Goal: Information Seeking & Learning: Learn about a topic

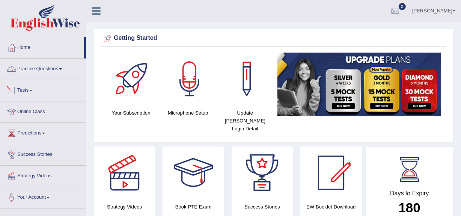
click at [39, 74] on link "Practice Questions" at bounding box center [43, 68] width 86 height 19
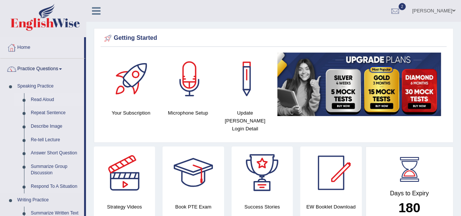
click at [39, 100] on link "Read Aloud" at bounding box center [55, 100] width 57 height 14
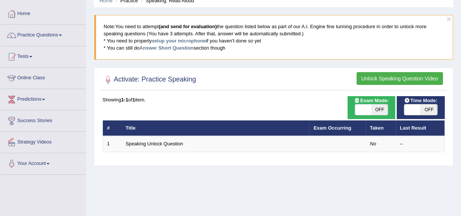
scroll to position [28, 0]
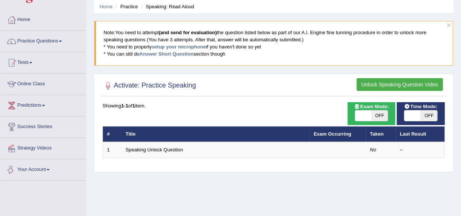
click at [24, 171] on link "Your Account" at bounding box center [43, 168] width 86 height 19
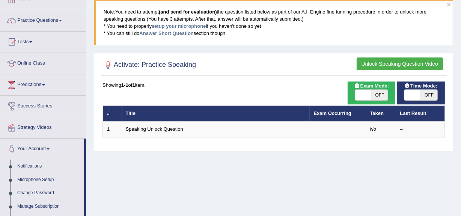
scroll to position [75, 0]
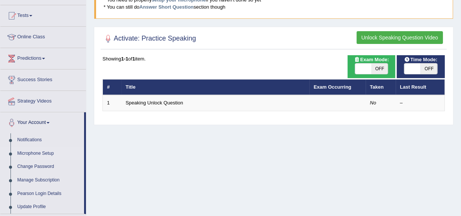
click at [29, 151] on link "Microphone Setup" at bounding box center [49, 154] width 70 height 14
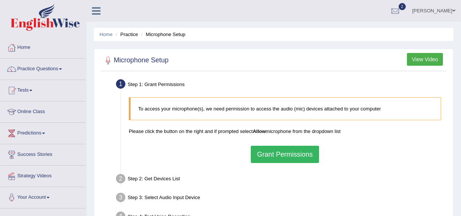
click at [288, 157] on button "Grant Permissions" at bounding box center [285, 154] width 68 height 17
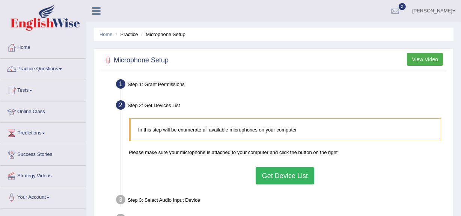
click at [278, 180] on button "Get Device List" at bounding box center [285, 175] width 59 height 17
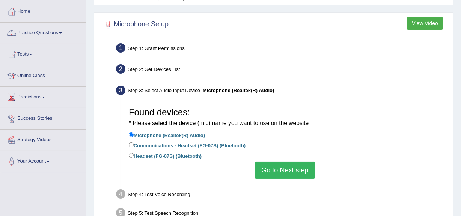
scroll to position [42, 0]
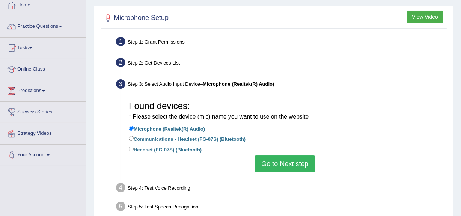
click at [151, 147] on label "Headset (FG-07S) (Bluetooth)" at bounding box center [165, 149] width 73 height 8
click at [134, 147] on input "Headset (FG-07S) (Bluetooth)" at bounding box center [131, 149] width 5 height 5
radio input "true"
click at [279, 166] on button "Go to Next step" at bounding box center [285, 163] width 60 height 17
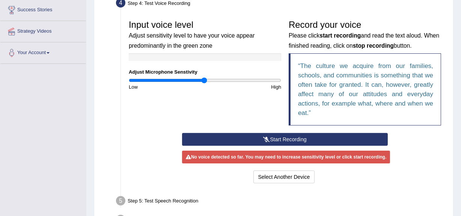
scroll to position [150, 0]
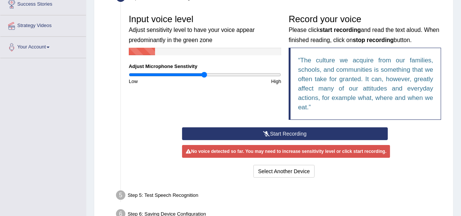
click at [283, 134] on button "Start Recording" at bounding box center [285, 133] width 206 height 13
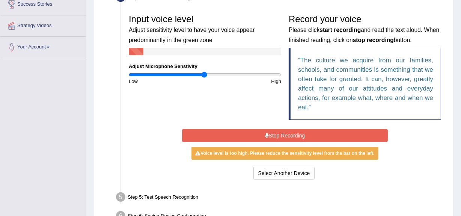
click at [283, 134] on button "Stop Recording" at bounding box center [285, 135] width 206 height 13
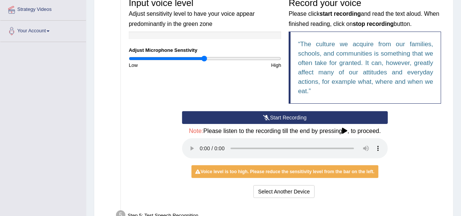
scroll to position [168, 0]
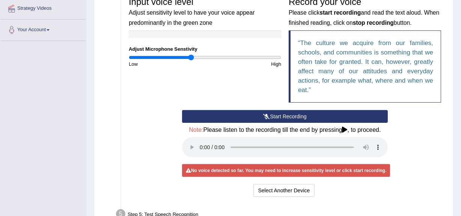
click at [191, 59] on input "range" at bounding box center [205, 57] width 153 height 6
drag, startPoint x: 191, startPoint y: 59, endPoint x: 187, endPoint y: 59, distance: 4.5
type input "0.76"
click at [187, 59] on input "range" at bounding box center [205, 57] width 153 height 6
click at [278, 116] on button "Start Recording" at bounding box center [285, 116] width 206 height 13
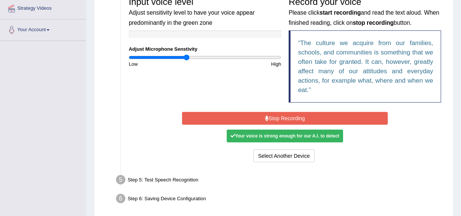
click at [278, 116] on button "Stop Recording" at bounding box center [285, 118] width 206 height 13
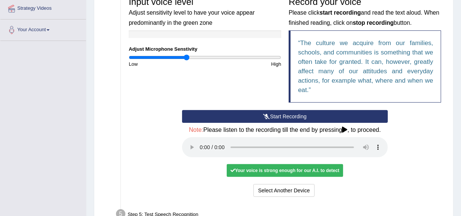
click at [269, 172] on div "Your voice is strong enough for our A.I. to detect" at bounding box center [285, 170] width 116 height 13
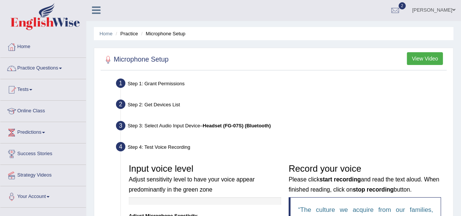
scroll to position [0, 0]
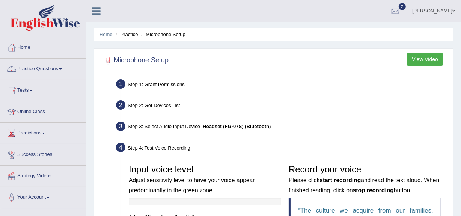
click at [37, 76] on link "Practice Questions" at bounding box center [43, 68] width 86 height 19
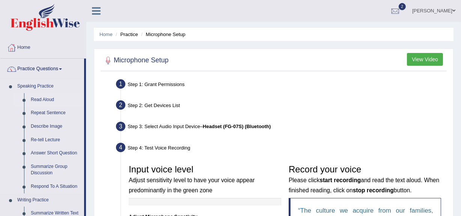
click at [32, 104] on link "Read Aloud" at bounding box center [55, 100] width 57 height 14
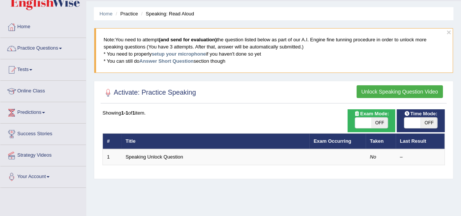
click at [376, 94] on button "Unlock Speaking Question Video" at bounding box center [400, 91] width 86 height 13
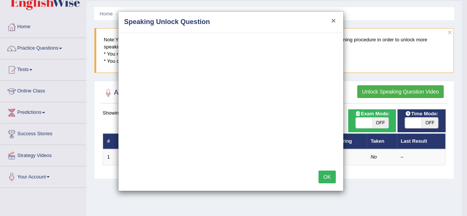
click at [334, 20] on button "×" at bounding box center [333, 21] width 5 height 8
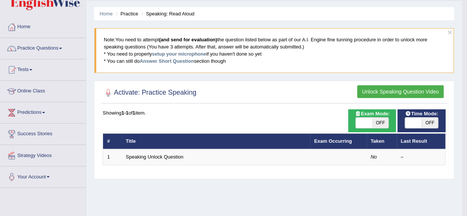
click at [334, 20] on body "Toggle navigation Home Practice Questions Speaking Practice Read Aloud Repeat S…" at bounding box center [233, 87] width 467 height 216
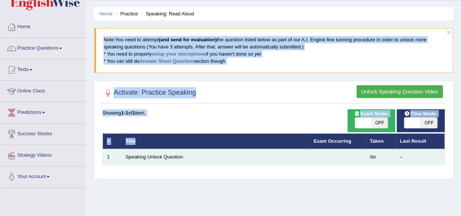
drag, startPoint x: 334, startPoint y: 20, endPoint x: 212, endPoint y: 151, distance: 178.7
click at [212, 151] on div "Home Practice Speaking: Read Aloud × Note: You need to attempt (and send for ev…" at bounding box center [273, 167] width 375 height 376
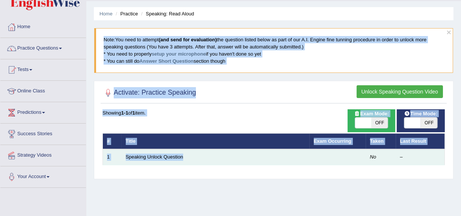
click at [212, 151] on td "Speaking Unlock Question" at bounding box center [216, 157] width 188 height 16
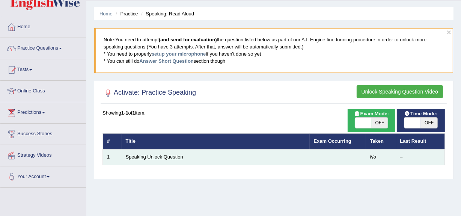
click at [154, 155] on link "Speaking Unlock Question" at bounding box center [154, 157] width 57 height 6
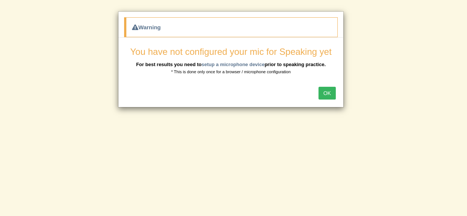
click at [327, 91] on button "OK" at bounding box center [326, 93] width 17 height 13
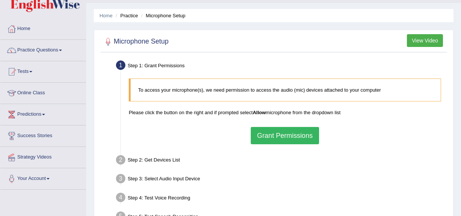
scroll to position [19, 0]
click at [281, 144] on div "To access your microphone(s), we need permission to access the audio (mic) devi…" at bounding box center [285, 110] width 320 height 73
click at [280, 137] on button "Grant Permissions" at bounding box center [285, 135] width 68 height 17
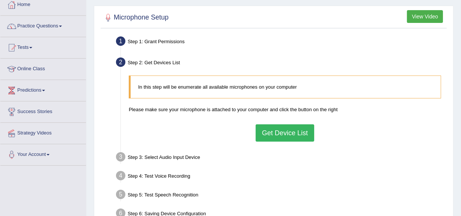
scroll to position [44, 0]
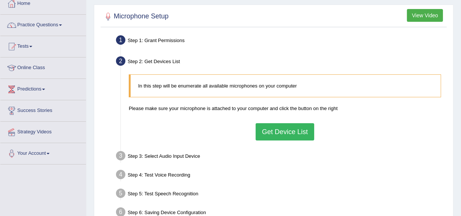
click at [280, 137] on button "Get Device List" at bounding box center [285, 131] width 59 height 17
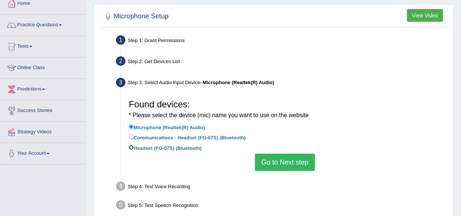
click at [132, 149] on input "Headset (FG-07S) (Bluetooth)" at bounding box center [131, 147] width 5 height 5
radio input "true"
click at [302, 166] on button "Go to Next step" at bounding box center [285, 162] width 60 height 17
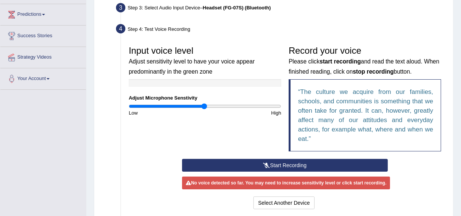
scroll to position [120, 0]
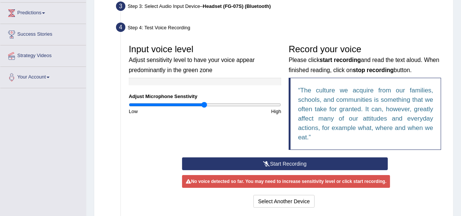
click at [194, 108] on div "Low" at bounding box center [165, 111] width 80 height 7
click at [195, 106] on input "range" at bounding box center [205, 105] width 153 height 6
click at [236, 169] on button "Start Recording" at bounding box center [285, 163] width 206 height 13
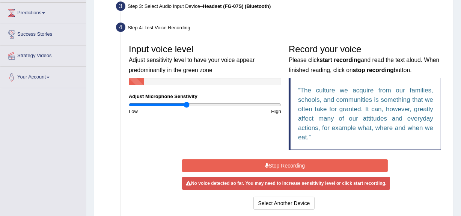
type input "0.76"
click at [186, 106] on input "range" at bounding box center [205, 105] width 153 height 6
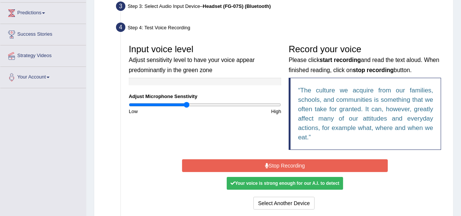
click at [266, 180] on div "Your voice is strong enough for our A.I. to detect" at bounding box center [285, 183] width 116 height 13
click at [278, 168] on button "Stop Recording" at bounding box center [285, 165] width 206 height 13
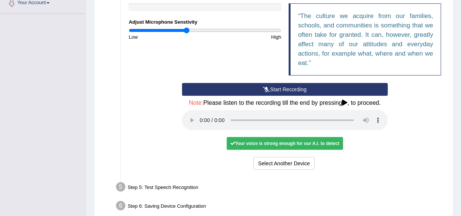
scroll to position [198, 0]
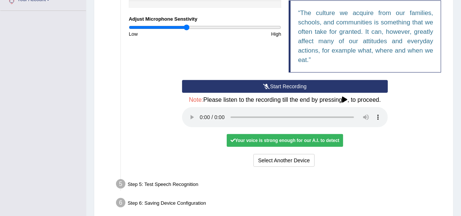
click at [303, 142] on div "Your voice is strong enough for our A.I. to detect" at bounding box center [285, 140] width 116 height 13
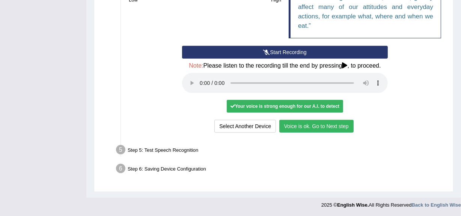
click at [320, 131] on button "Voice is ok. Go to Next step" at bounding box center [317, 126] width 74 height 13
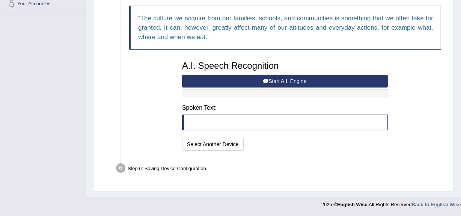
scroll to position [193, 0]
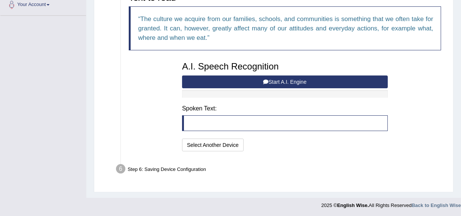
click at [262, 119] on blockquote at bounding box center [285, 123] width 206 height 16
click at [267, 82] on icon at bounding box center [265, 81] width 5 height 5
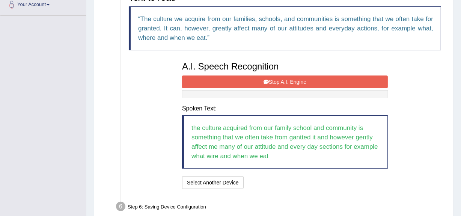
click at [267, 82] on icon at bounding box center [266, 81] width 5 height 5
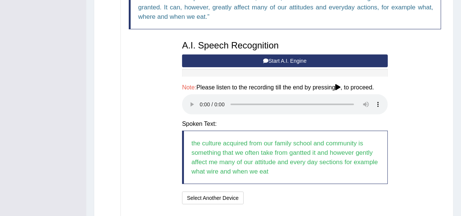
scroll to position [210, 0]
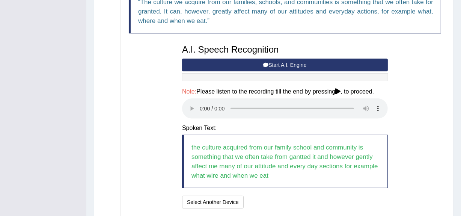
click at [226, 68] on button "Start A.I. Engine" at bounding box center [285, 65] width 206 height 13
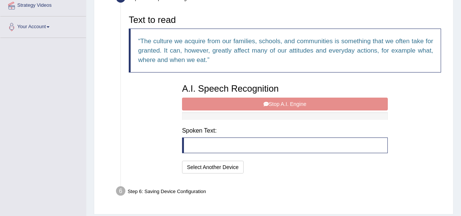
scroll to position [169, 0]
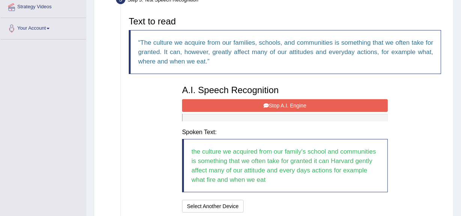
click at [248, 109] on button "Stop A.I. Engine" at bounding box center [285, 105] width 206 height 13
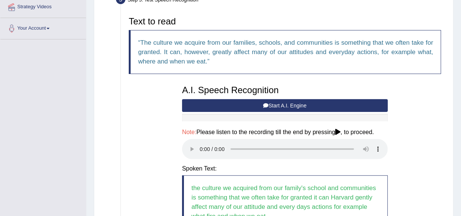
scroll to position [228, 0]
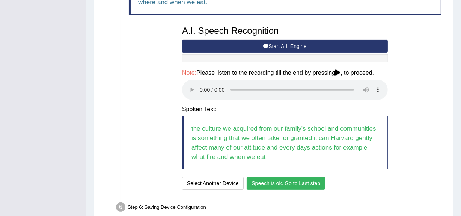
click at [278, 46] on button "Start A.I. Engine" at bounding box center [285, 46] width 206 height 13
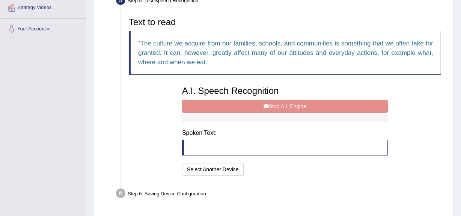
scroll to position [165, 0]
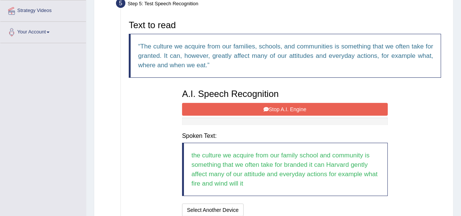
click at [281, 115] on button "Stop A.I. Engine" at bounding box center [285, 109] width 206 height 13
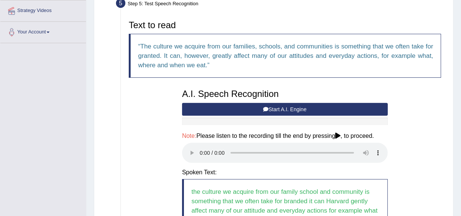
scroll to position [267, 0]
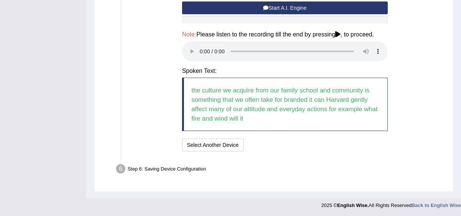
click at [283, 166] on div "Step 6: Saving Device Configuration" at bounding box center [281, 170] width 337 height 17
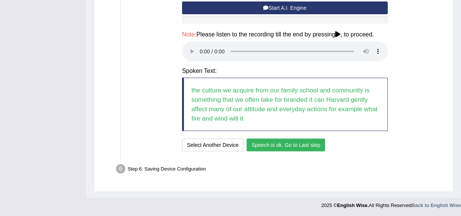
click at [294, 148] on button "Speech is ok. Go to Last step" at bounding box center [286, 145] width 79 height 13
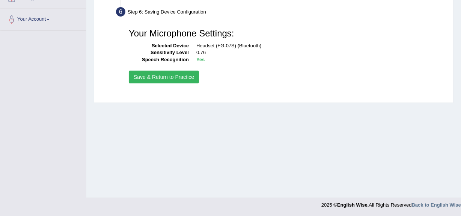
click at [153, 79] on button "Save & Return to Practice" at bounding box center [164, 77] width 70 height 13
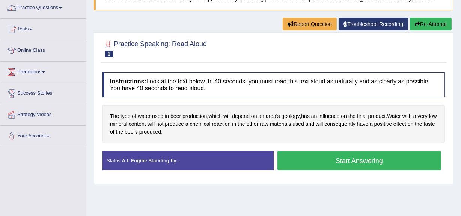
click at [290, 161] on button "Start Answering" at bounding box center [360, 160] width 164 height 19
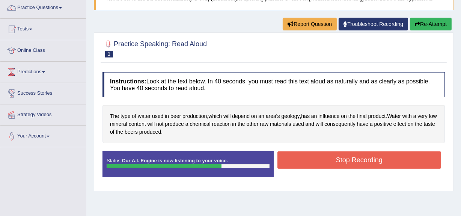
click at [290, 161] on button "Stop Recording" at bounding box center [360, 159] width 164 height 17
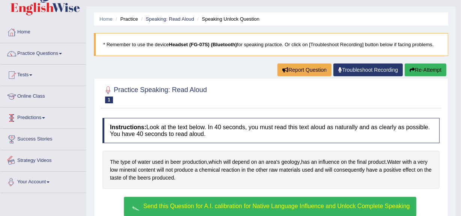
scroll to position [15, 0]
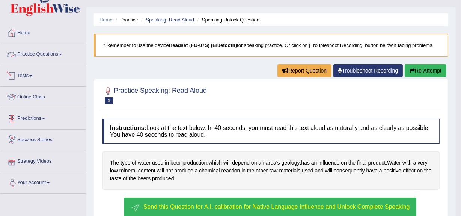
click at [44, 50] on link "Practice Questions" at bounding box center [43, 53] width 86 height 19
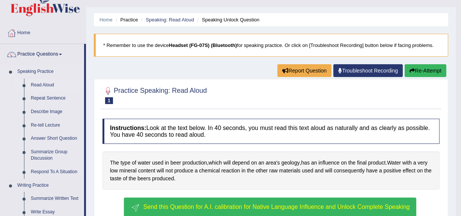
click at [37, 85] on link "Read Aloud" at bounding box center [55, 86] width 57 height 14
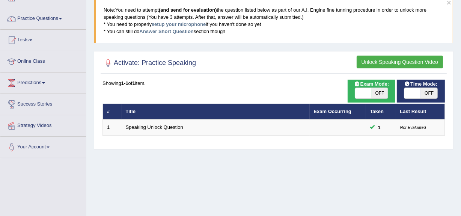
click at [372, 97] on span "OFF" at bounding box center [380, 93] width 17 height 11
checkbox input "true"
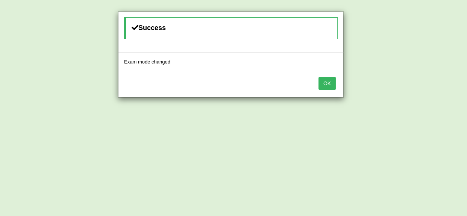
click at [334, 82] on button "OK" at bounding box center [326, 83] width 17 height 13
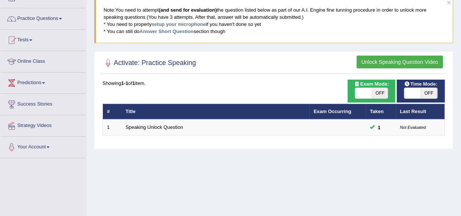
click at [416, 94] on span at bounding box center [413, 93] width 17 height 11
checkbox input "true"
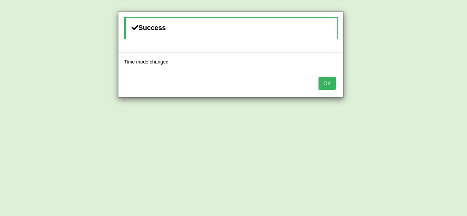
click at [331, 82] on button "OK" at bounding box center [326, 83] width 17 height 13
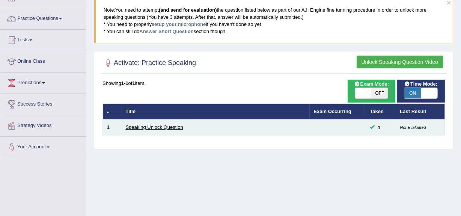
click at [171, 127] on link "Speaking Unlock Question" at bounding box center [154, 127] width 57 height 6
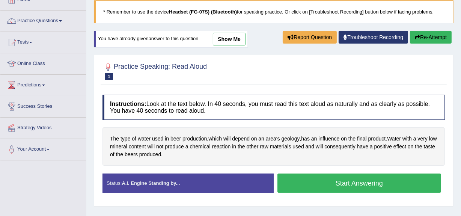
scroll to position [48, 0]
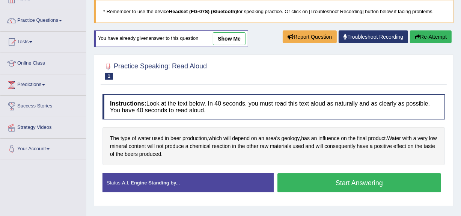
click at [285, 191] on button "Start Answering" at bounding box center [360, 182] width 164 height 19
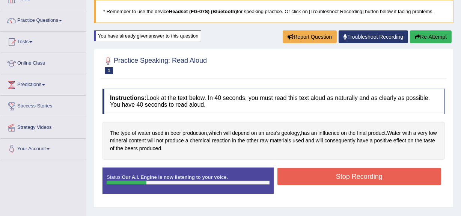
click at [311, 178] on button "Stop Recording" at bounding box center [360, 176] width 164 height 17
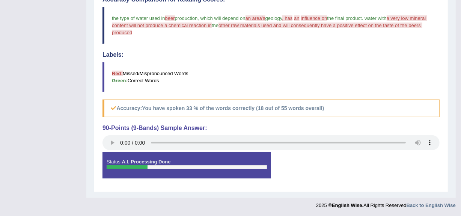
scroll to position [0, 0]
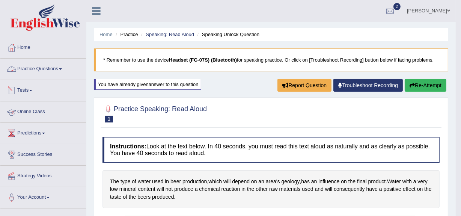
click at [23, 92] on link "Tests" at bounding box center [43, 89] width 86 height 19
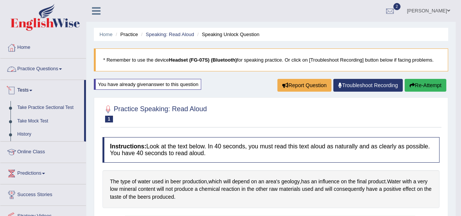
click at [39, 75] on link "Practice Questions" at bounding box center [43, 68] width 86 height 19
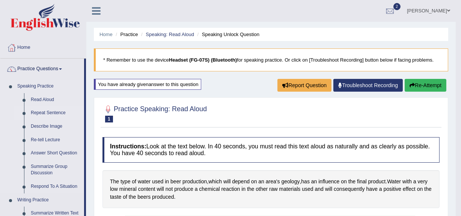
click at [38, 115] on link "Repeat Sentence" at bounding box center [55, 113] width 57 height 14
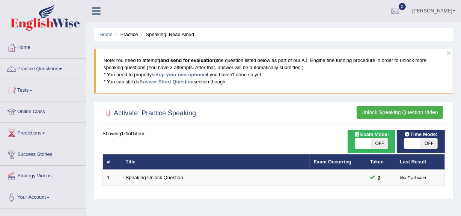
click at [411, 112] on button "Unlock Speaking Question Video" at bounding box center [400, 112] width 86 height 13
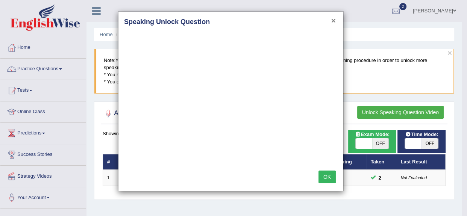
click at [334, 18] on button "×" at bounding box center [333, 21] width 5 height 8
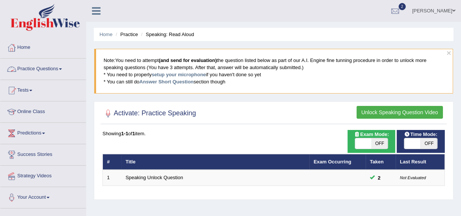
click at [59, 70] on link "Practice Questions" at bounding box center [43, 68] width 86 height 19
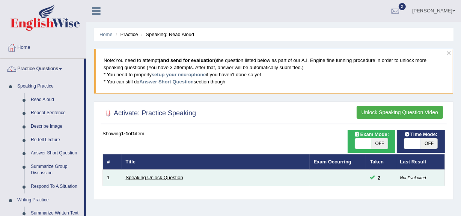
click at [150, 178] on link "Speaking Unlock Question" at bounding box center [154, 178] width 57 height 6
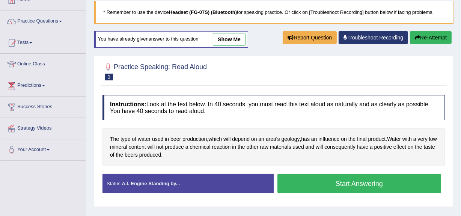
drag, startPoint x: 0, startPoint y: 0, endPoint x: 316, endPoint y: 191, distance: 369.5
click at [316, 191] on button "Start Answering" at bounding box center [360, 183] width 164 height 19
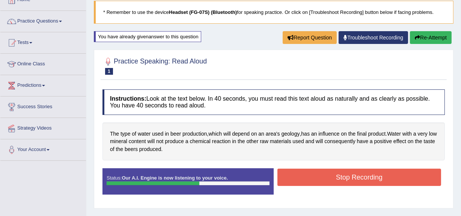
click at [364, 179] on button "Stop Recording" at bounding box center [360, 177] width 164 height 17
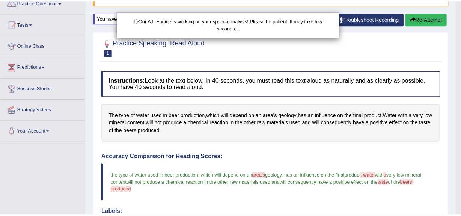
scroll to position [67, 0]
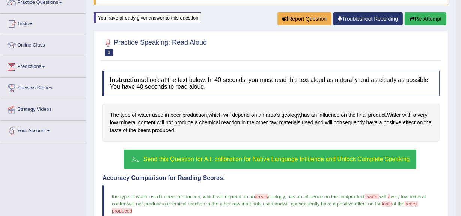
click at [207, 160] on span "Send this Question for A.I. calibration for Native Language Influence and Unloc…" at bounding box center [277, 159] width 267 height 6
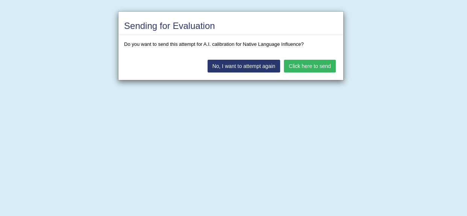
click at [294, 65] on button "Click here to send" at bounding box center [310, 66] width 52 height 13
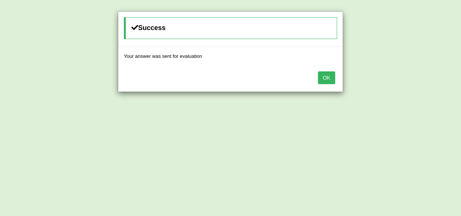
click at [320, 77] on button "OK" at bounding box center [326, 77] width 17 height 13
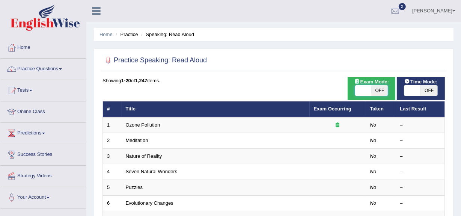
click at [360, 90] on span at bounding box center [363, 90] width 17 height 11
click at [412, 91] on span at bounding box center [413, 90] width 17 height 11
checkbox input "true"
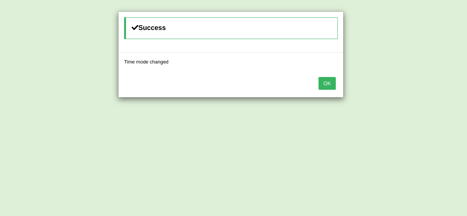
click at [331, 86] on button "OK" at bounding box center [326, 83] width 17 height 13
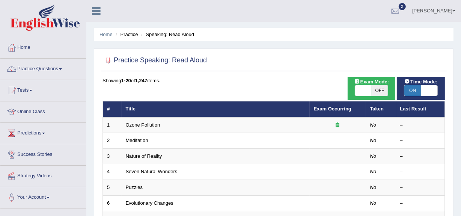
click at [374, 86] on span "OFF" at bounding box center [380, 90] width 17 height 11
checkbox input "true"
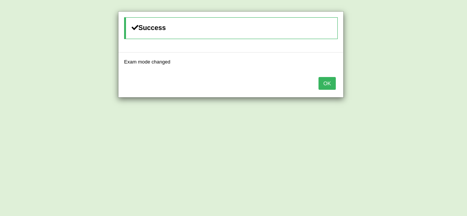
click at [325, 81] on button "OK" at bounding box center [326, 83] width 17 height 13
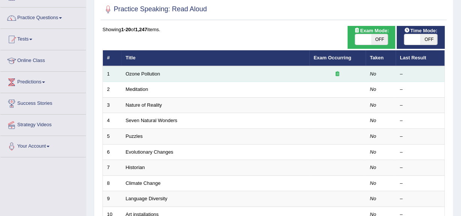
click at [338, 74] on icon at bounding box center [338, 73] width 4 height 5
click at [139, 71] on link "Ozone Pollution" at bounding box center [143, 74] width 35 height 6
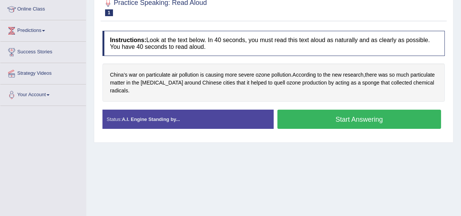
scroll to position [103, 0]
click at [308, 126] on button "Start Answering" at bounding box center [360, 119] width 164 height 19
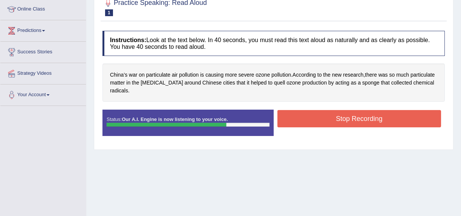
click at [308, 126] on button "Stop Recording" at bounding box center [360, 118] width 164 height 17
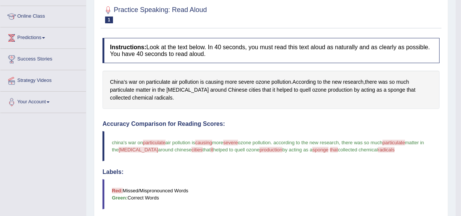
scroll to position [0, 0]
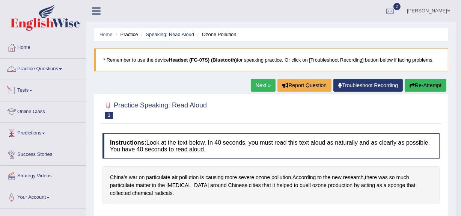
click at [46, 69] on link "Practice Questions" at bounding box center [43, 68] width 86 height 19
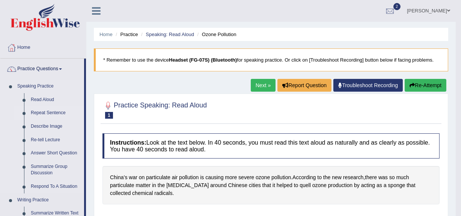
click at [49, 113] on link "Repeat Sentence" at bounding box center [55, 113] width 57 height 14
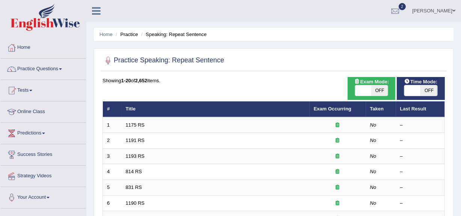
click at [366, 93] on span at bounding box center [363, 90] width 17 height 11
checkbox input "true"
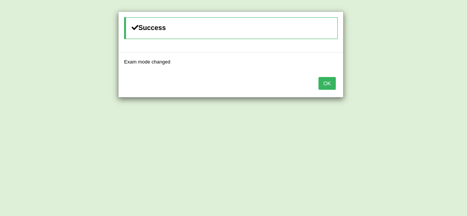
click at [334, 81] on button "OK" at bounding box center [326, 83] width 17 height 13
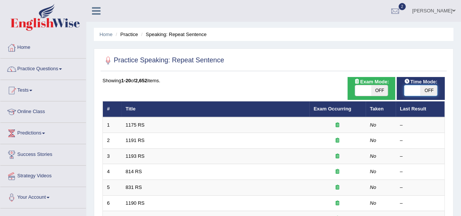
click at [411, 86] on span at bounding box center [413, 90] width 17 height 11
checkbox input "true"
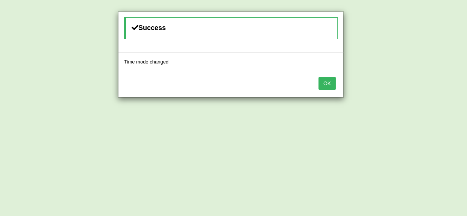
click at [327, 84] on button "OK" at bounding box center [326, 83] width 17 height 13
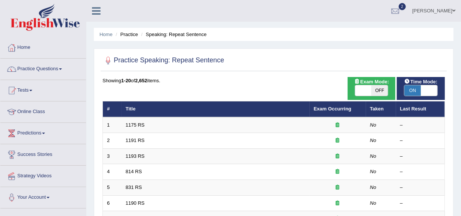
click at [375, 89] on span "OFF" at bounding box center [380, 90] width 17 height 11
checkbox input "true"
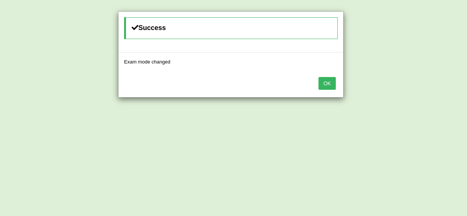
click at [322, 81] on button "OK" at bounding box center [326, 83] width 17 height 13
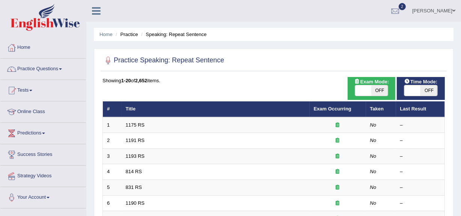
click at [379, 92] on span "OFF" at bounding box center [380, 90] width 17 height 11
checkbox input "true"
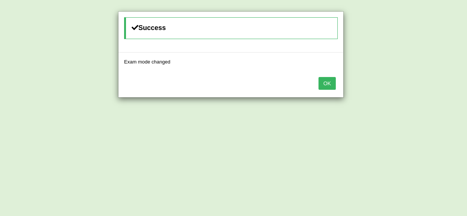
click at [325, 80] on button "OK" at bounding box center [326, 83] width 17 height 13
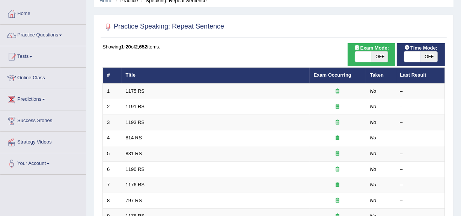
scroll to position [34, 0]
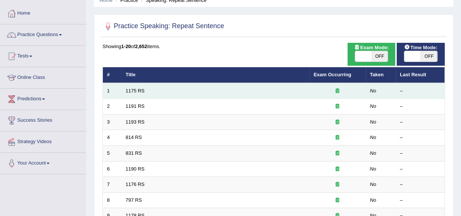
click at [281, 87] on td "1175 RS" at bounding box center [216, 91] width 188 height 16
click at [135, 92] on link "1175 RS" at bounding box center [135, 91] width 19 height 6
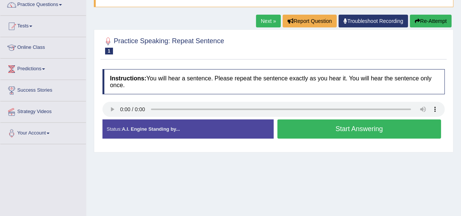
click at [336, 131] on button "Start Answering" at bounding box center [360, 128] width 164 height 19
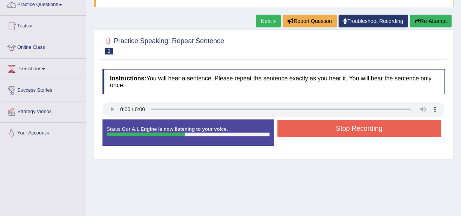
click at [336, 131] on button "Stop Recording" at bounding box center [360, 128] width 164 height 17
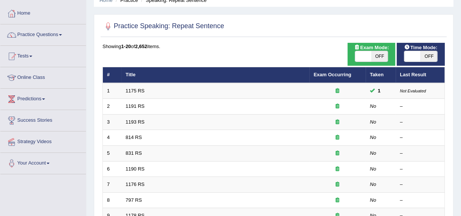
scroll to position [34, 0]
click at [381, 55] on span "OFF" at bounding box center [380, 56] width 17 height 11
checkbox input "true"
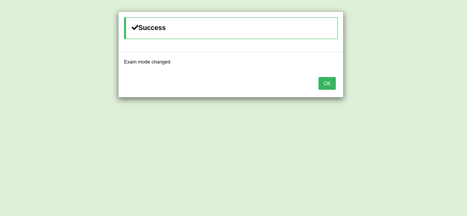
click at [323, 87] on button "OK" at bounding box center [326, 83] width 17 height 13
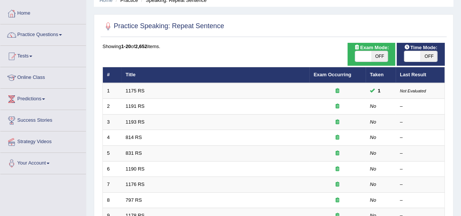
scroll to position [34, 0]
click at [358, 58] on span at bounding box center [363, 56] width 17 height 11
checkbox input "true"
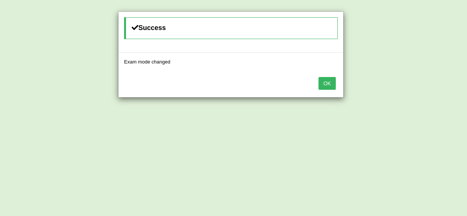
click at [328, 79] on button "OK" at bounding box center [326, 83] width 17 height 13
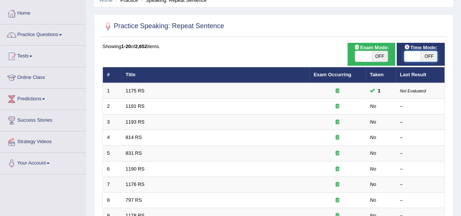
click at [410, 56] on span at bounding box center [413, 56] width 17 height 11
checkbox input "true"
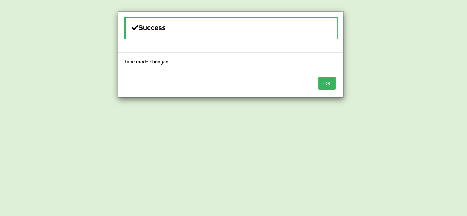
click at [330, 79] on button "OK" at bounding box center [326, 83] width 17 height 13
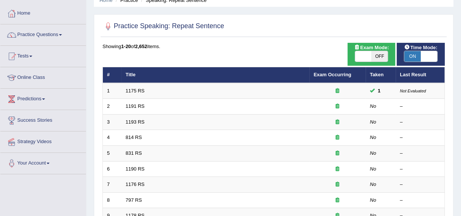
click at [379, 55] on span "OFF" at bounding box center [380, 56] width 17 height 11
checkbox input "true"
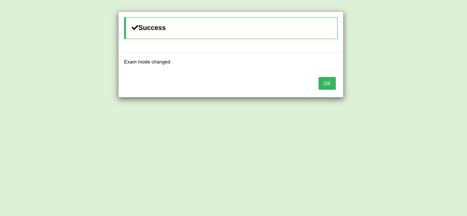
click at [333, 84] on button "OK" at bounding box center [326, 83] width 17 height 13
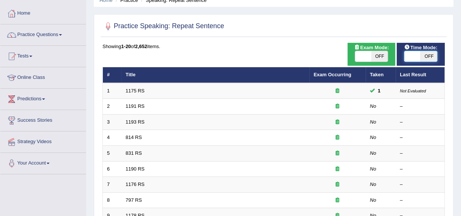
click at [413, 56] on span at bounding box center [413, 56] width 17 height 11
checkbox input "true"
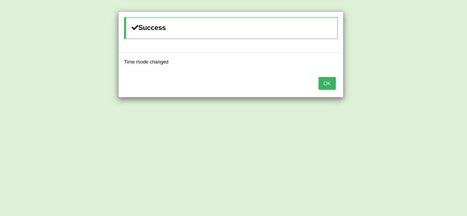
click at [328, 85] on button "OK" at bounding box center [326, 83] width 17 height 13
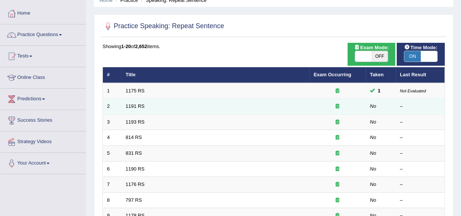
click at [234, 109] on td "1191 RS" at bounding box center [216, 107] width 188 height 16
click at [127, 105] on link "1191 RS" at bounding box center [135, 106] width 19 height 6
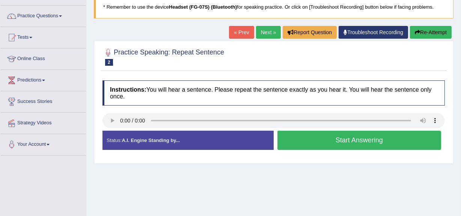
click at [330, 136] on button "Start Answering" at bounding box center [360, 140] width 164 height 19
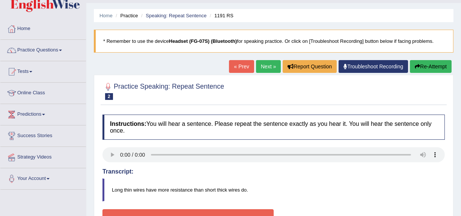
scroll to position [14, 0]
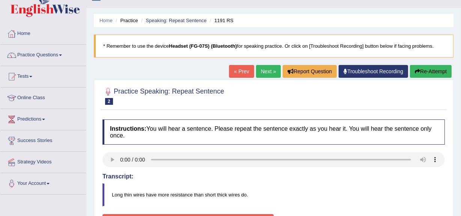
click at [427, 69] on button "Re-Attempt" at bounding box center [431, 71] width 42 height 13
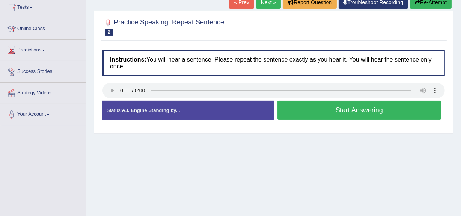
scroll to position [83, 0]
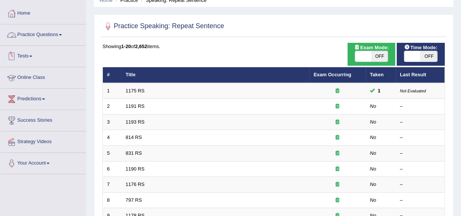
click at [53, 38] on link "Practice Questions" at bounding box center [43, 33] width 86 height 19
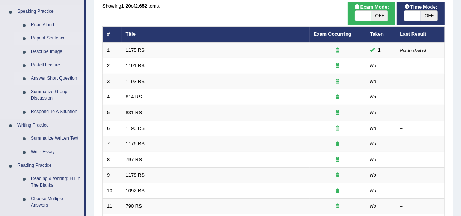
scroll to position [75, 0]
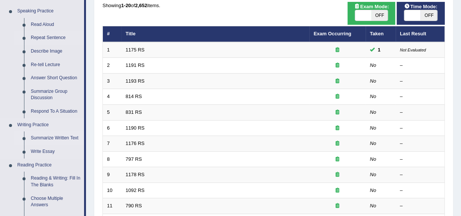
click at [44, 135] on link "Summarize Written Text" at bounding box center [55, 139] width 57 height 14
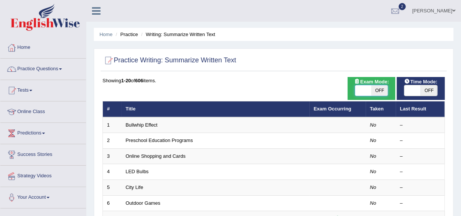
click at [370, 93] on span at bounding box center [363, 90] width 17 height 11
checkbox input "true"
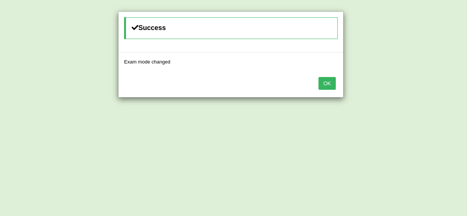
click at [327, 86] on button "OK" at bounding box center [326, 83] width 17 height 13
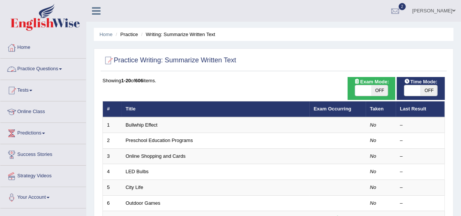
click at [18, 50] on link "Home" at bounding box center [43, 46] width 86 height 19
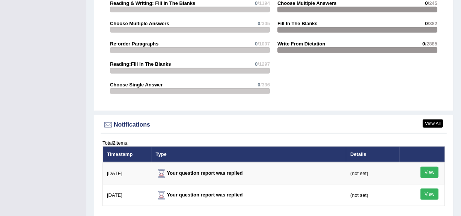
scroll to position [884, 0]
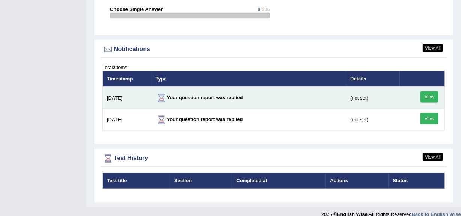
click at [427, 91] on link "View" at bounding box center [430, 96] width 18 height 11
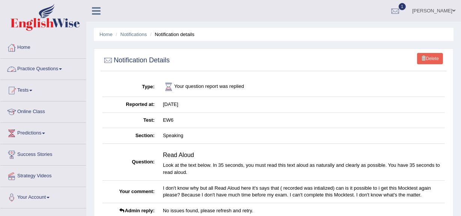
click at [14, 46] on div at bounding box center [11, 47] width 11 height 11
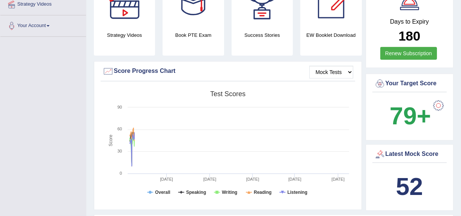
scroll to position [172, 0]
click at [339, 65] on select "Mock Tests" at bounding box center [332, 71] width 44 height 13
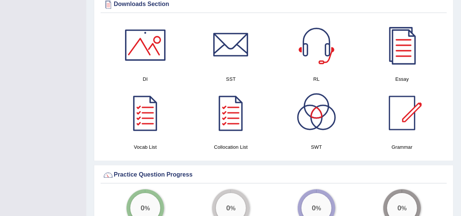
scroll to position [392, 0]
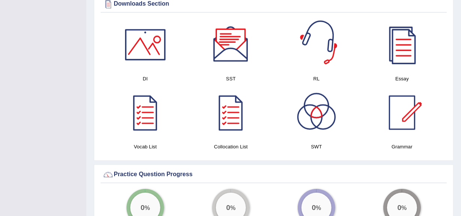
click at [327, 53] on div at bounding box center [316, 44] width 53 height 53
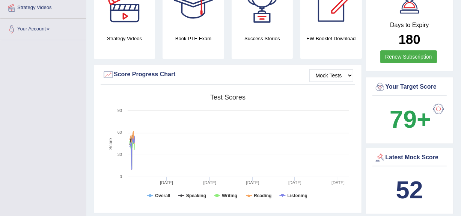
scroll to position [0, 0]
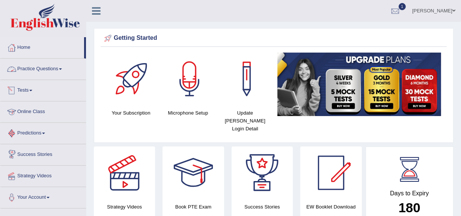
click at [43, 68] on link "Practice Questions" at bounding box center [43, 68] width 86 height 19
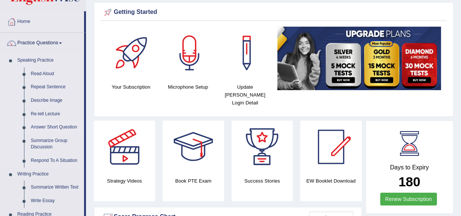
scroll to position [26, 0]
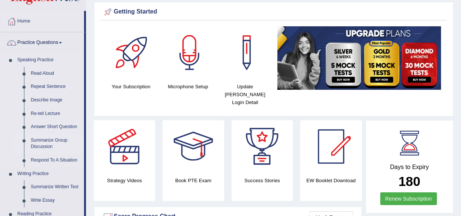
click at [48, 142] on link "Summarize Group Discussion" at bounding box center [55, 144] width 57 height 20
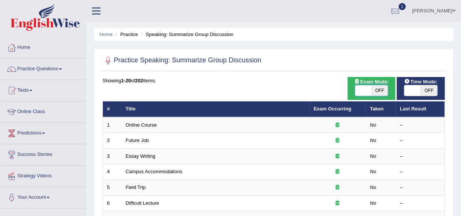
click at [370, 87] on span at bounding box center [363, 90] width 17 height 11
checkbox input "true"
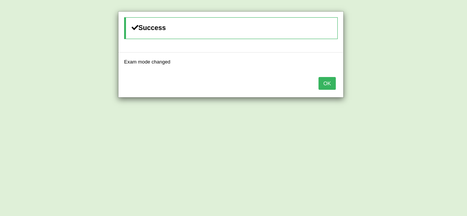
click at [242, 28] on div "Success" at bounding box center [230, 28] width 213 height 22
click at [321, 84] on button "OK" at bounding box center [326, 83] width 17 height 13
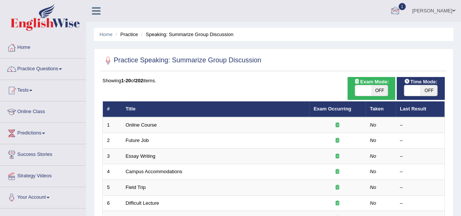
click at [401, 12] on div at bounding box center [395, 11] width 11 height 11
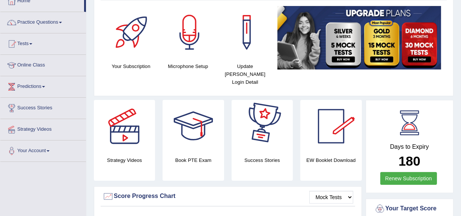
scroll to position [49, 0]
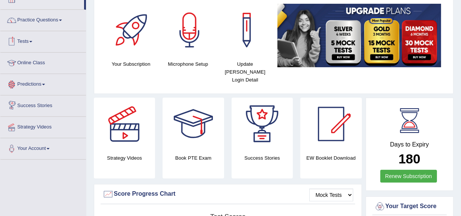
click at [37, 90] on link "Predictions" at bounding box center [43, 83] width 86 height 19
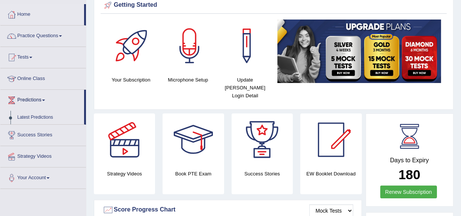
scroll to position [32, 0]
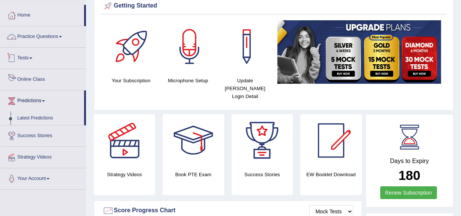
click at [41, 36] on link "Practice Questions" at bounding box center [43, 35] width 86 height 19
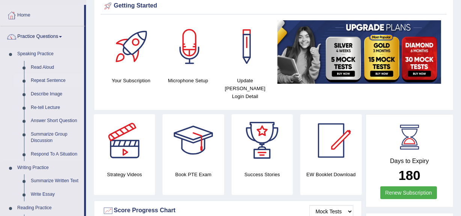
click at [44, 79] on link "Repeat Sentence" at bounding box center [55, 81] width 57 height 14
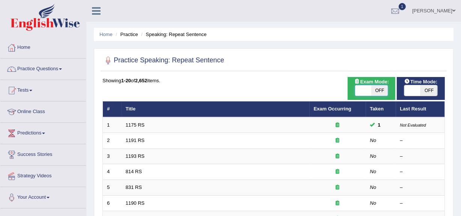
click at [361, 91] on span at bounding box center [363, 90] width 17 height 11
checkbox input "true"
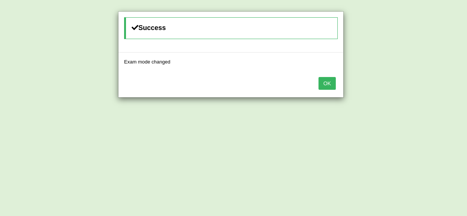
click at [334, 83] on button "OK" at bounding box center [326, 83] width 17 height 13
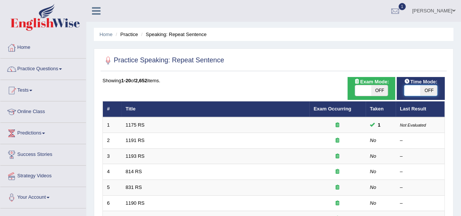
click at [411, 87] on span at bounding box center [413, 90] width 17 height 11
checkbox input "true"
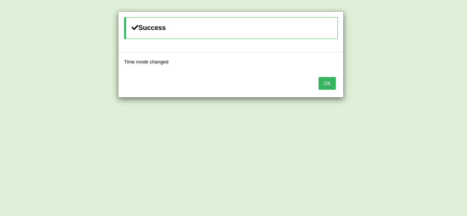
click at [325, 85] on button "OK" at bounding box center [326, 83] width 17 height 13
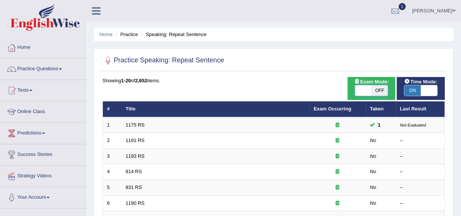
click at [363, 90] on span at bounding box center [363, 90] width 17 height 11
checkbox input "true"
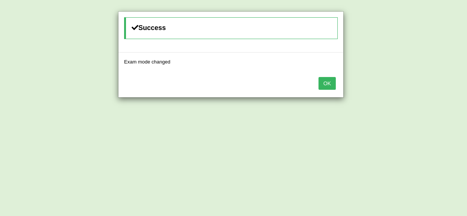
click at [323, 82] on button "OK" at bounding box center [326, 83] width 17 height 13
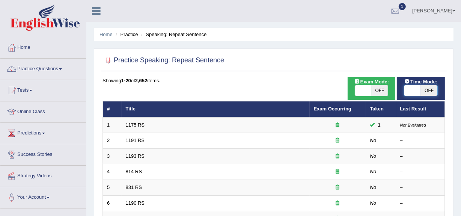
click at [413, 89] on span at bounding box center [413, 90] width 17 height 11
checkbox input "true"
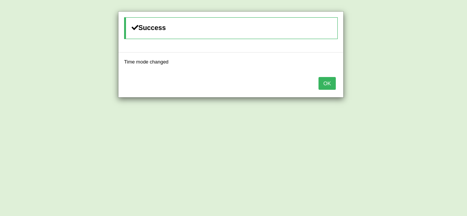
click at [323, 85] on button "OK" at bounding box center [326, 83] width 17 height 13
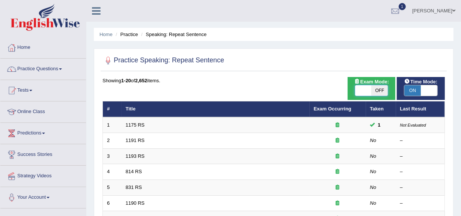
click at [357, 89] on span at bounding box center [363, 90] width 17 height 11
checkbox input "true"
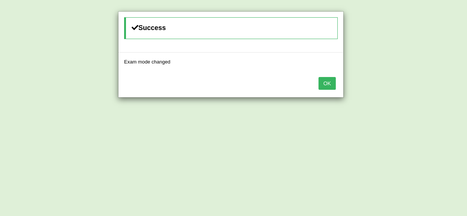
click at [324, 83] on button "OK" at bounding box center [326, 83] width 17 height 13
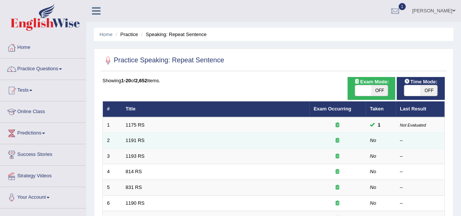
click at [142, 143] on td "1191 RS" at bounding box center [216, 141] width 188 height 16
click at [130, 142] on link "1191 RS" at bounding box center [135, 141] width 19 height 6
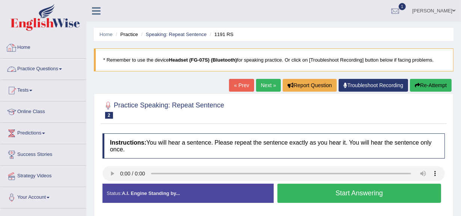
click at [57, 69] on link "Practice Questions" at bounding box center [43, 68] width 86 height 19
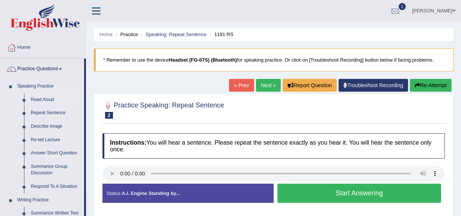
click at [43, 100] on link "Read Aloud" at bounding box center [55, 100] width 57 height 14
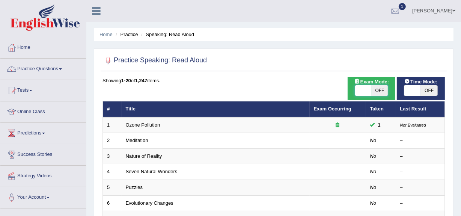
click at [359, 93] on span at bounding box center [363, 90] width 17 height 11
click at [364, 85] on div "ON OFF" at bounding box center [372, 90] width 34 height 11
click at [360, 89] on span at bounding box center [363, 90] width 17 height 11
checkbox input "true"
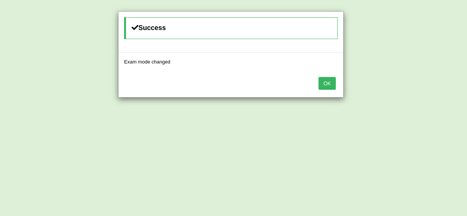
click at [331, 79] on button "OK" at bounding box center [326, 83] width 17 height 13
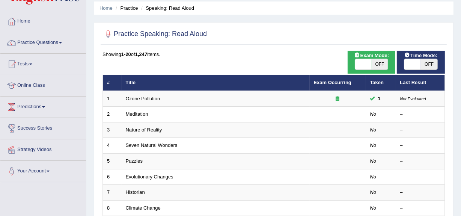
scroll to position [26, 0]
click at [406, 67] on span at bounding box center [413, 64] width 17 height 11
checkbox input "true"
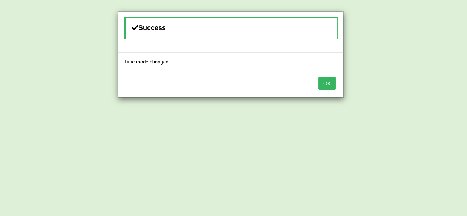
click at [327, 83] on button "OK" at bounding box center [326, 83] width 17 height 13
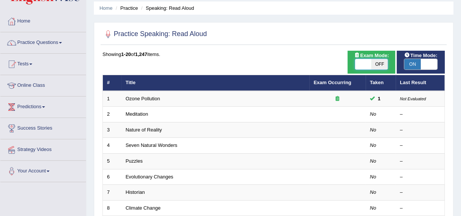
click at [360, 67] on span at bounding box center [363, 64] width 17 height 11
checkbox input "true"
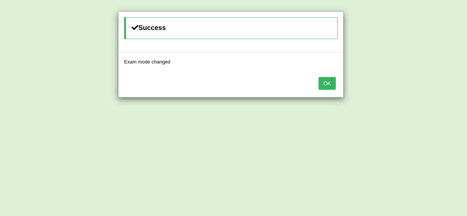
click at [326, 79] on button "OK" at bounding box center [326, 83] width 17 height 13
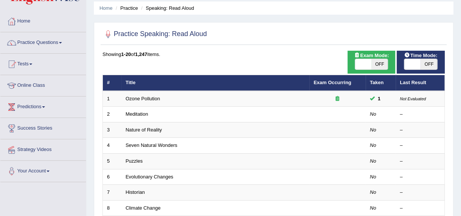
click at [355, 59] on div "ON OFF" at bounding box center [372, 64] width 41 height 11
click at [131, 113] on link "Meditation" at bounding box center [137, 114] width 23 height 6
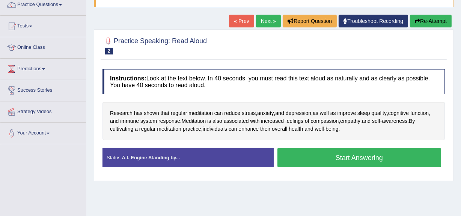
scroll to position [97, 0]
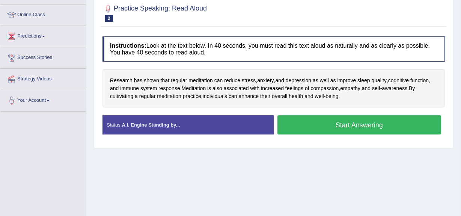
click at [161, 123] on strong "A.I. Engine Standing by..." at bounding box center [151, 125] width 58 height 6
click at [170, 126] on strong "A.I. Engine Standing by..." at bounding box center [151, 125] width 58 height 6
click at [294, 127] on button "Start Answering" at bounding box center [360, 124] width 164 height 19
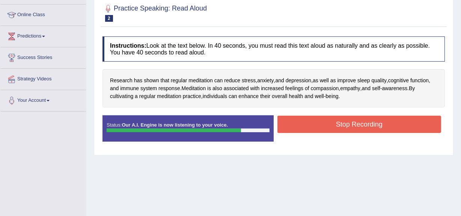
click at [294, 127] on button "Stop Recording" at bounding box center [360, 124] width 164 height 17
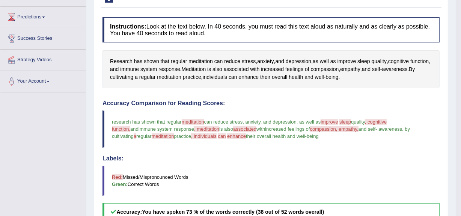
scroll to position [0, 0]
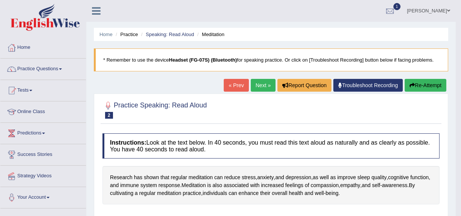
click at [370, 83] on link "Troubleshoot Recording" at bounding box center [369, 85] width 70 height 13
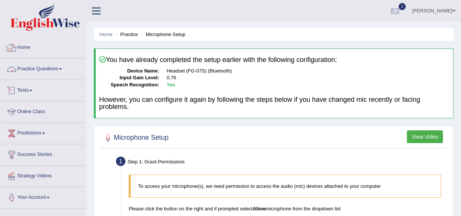
click at [18, 48] on link "Home" at bounding box center [43, 46] width 86 height 19
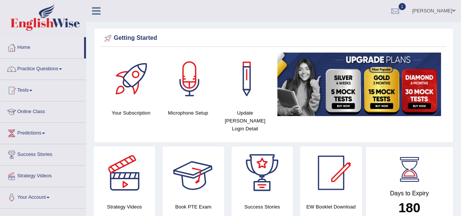
click at [190, 110] on h4 "Microphone Setup" at bounding box center [188, 113] width 50 height 8
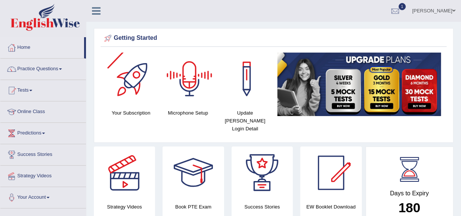
click at [121, 94] on div at bounding box center [132, 79] width 53 height 53
click at [32, 107] on link "Online Class" at bounding box center [43, 110] width 86 height 19
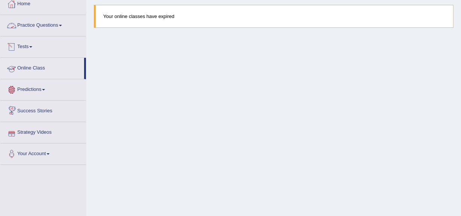
scroll to position [44, 0]
click at [36, 135] on link "Strategy Videos" at bounding box center [43, 130] width 86 height 19
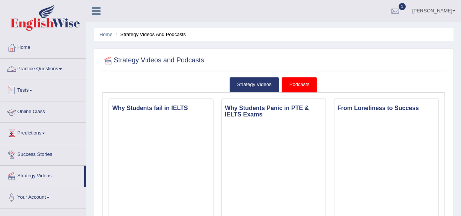
click at [35, 65] on link "Practice Questions" at bounding box center [43, 68] width 86 height 19
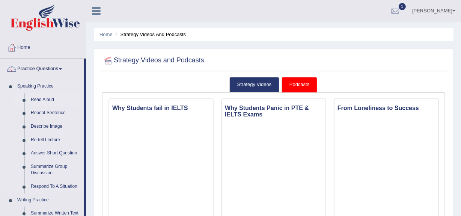
click at [44, 98] on link "Read Aloud" at bounding box center [55, 100] width 57 height 14
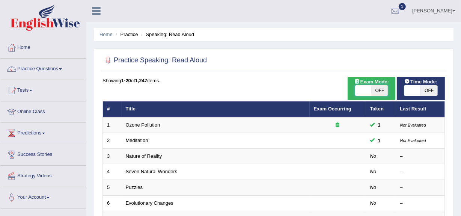
click at [369, 89] on span at bounding box center [363, 90] width 17 height 11
checkbox input "true"
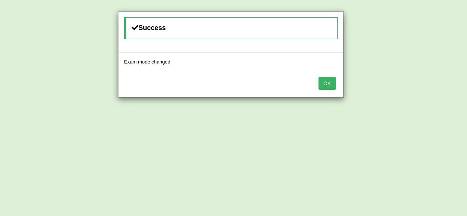
click at [325, 83] on button "OK" at bounding box center [326, 83] width 17 height 13
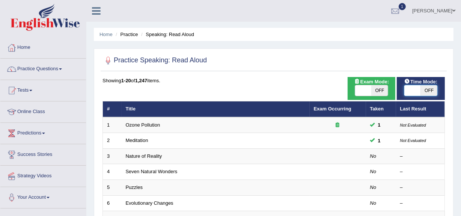
click at [411, 91] on span at bounding box center [413, 90] width 17 height 11
checkbox input "true"
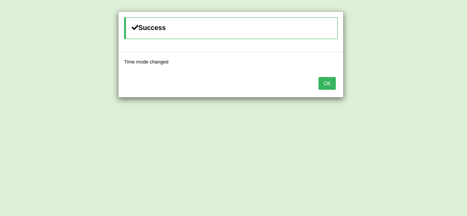
click at [328, 83] on button "OK" at bounding box center [326, 83] width 17 height 13
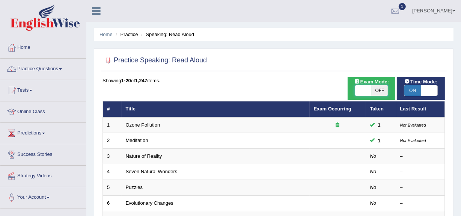
click at [363, 92] on span at bounding box center [363, 90] width 17 height 11
checkbox input "true"
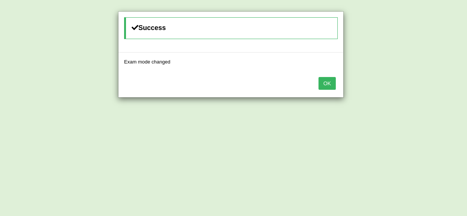
click at [327, 81] on button "OK" at bounding box center [326, 83] width 17 height 13
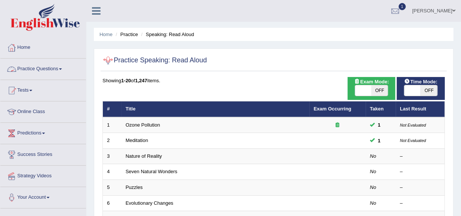
click at [48, 68] on link "Practice Questions" at bounding box center [43, 68] width 86 height 19
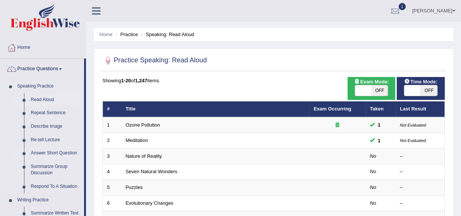
scroll to position [60, 0]
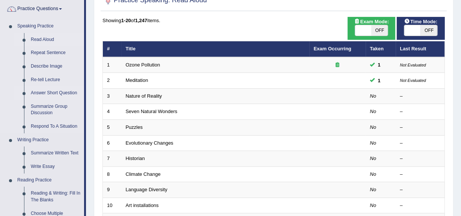
click at [36, 151] on link "Summarize Written Text" at bounding box center [55, 154] width 57 height 14
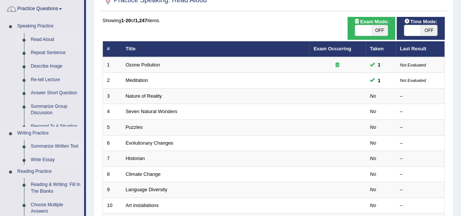
click at [36, 151] on ul "Speaking Practice Read Aloud Repeat Sentence Describe Image Re-tell Lecture Ans…" at bounding box center [42, 205] width 84 height 371
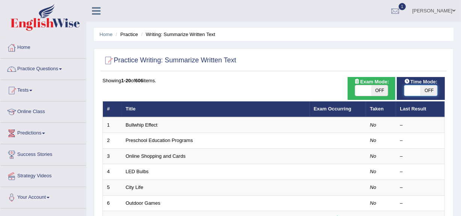
click at [415, 92] on span at bounding box center [413, 90] width 17 height 11
checkbox input "true"
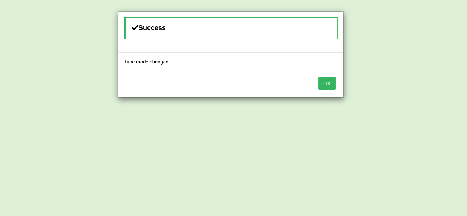
click at [333, 86] on button "OK" at bounding box center [326, 83] width 17 height 13
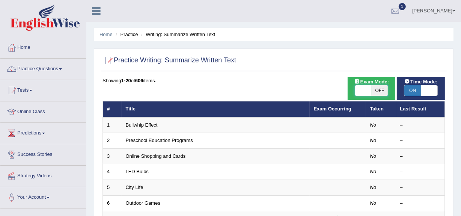
click at [364, 90] on span at bounding box center [363, 90] width 17 height 11
checkbox input "true"
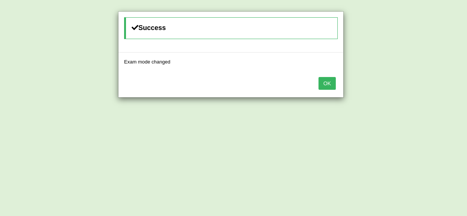
click at [321, 80] on button "OK" at bounding box center [326, 83] width 17 height 13
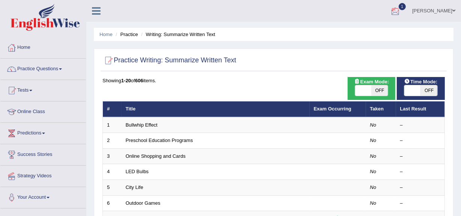
click at [401, 10] on div at bounding box center [395, 11] width 11 height 11
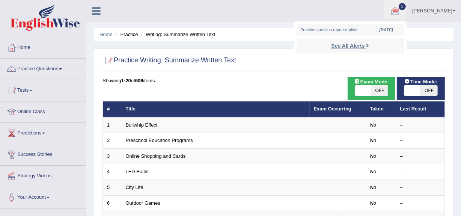
click at [345, 46] on strong "See All Alerts" at bounding box center [347, 46] width 33 height 6
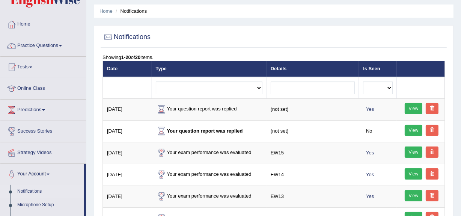
scroll to position [25, 0]
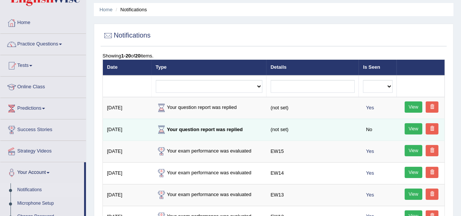
click at [207, 127] on strong "Your question report was replied" at bounding box center [199, 130] width 87 height 6
click at [419, 126] on link "View" at bounding box center [414, 128] width 18 height 11
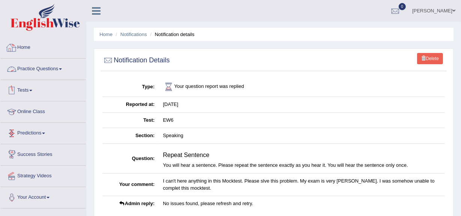
click at [24, 44] on link "Home" at bounding box center [43, 46] width 86 height 19
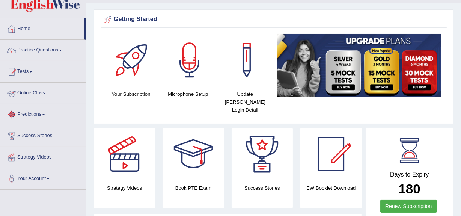
scroll to position [19, 0]
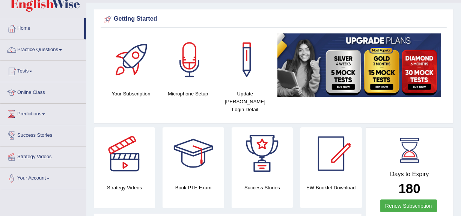
click at [237, 90] on h4 "Update Pearson Login Detail" at bounding box center [246, 102] width 50 height 24
click at [251, 65] on div at bounding box center [247, 59] width 53 height 53
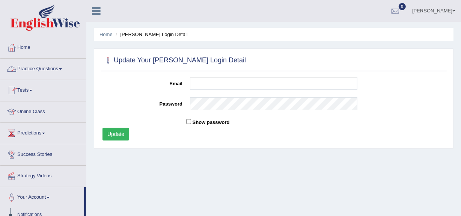
click at [12, 49] on div at bounding box center [11, 47] width 11 height 11
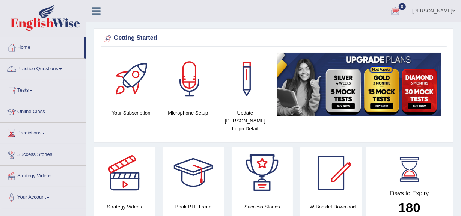
click at [401, 11] on div at bounding box center [395, 11] width 11 height 11
click at [427, 16] on link "[PERSON_NAME]" at bounding box center [434, 10] width 54 height 20
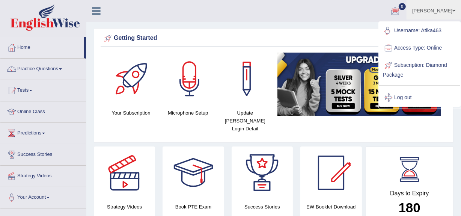
click at [417, 33] on link "Username: Atika463" at bounding box center [420, 30] width 81 height 17
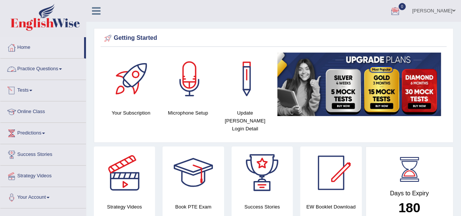
click at [20, 94] on link "Tests" at bounding box center [43, 89] width 86 height 19
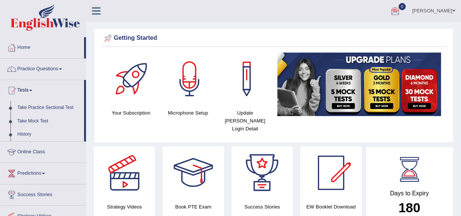
click at [22, 133] on link "History" at bounding box center [49, 135] width 70 height 14
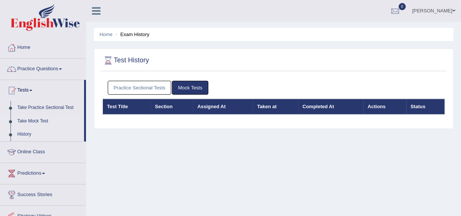
click at [26, 119] on link "Take Mock Test" at bounding box center [49, 122] width 70 height 14
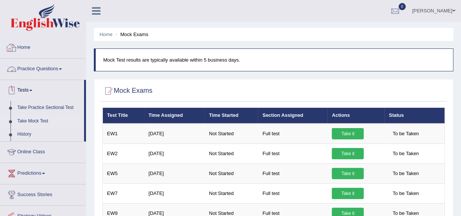
click at [36, 51] on link "Home" at bounding box center [43, 46] width 86 height 19
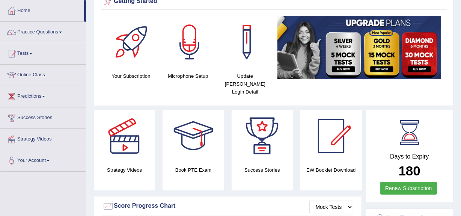
scroll to position [36, 0]
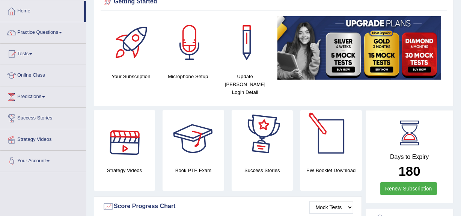
click at [309, 153] on div at bounding box center [331, 136] width 53 height 53
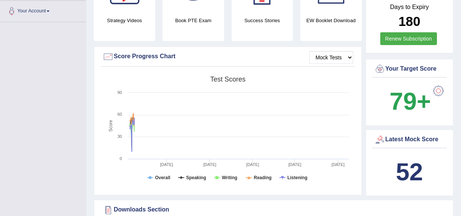
scroll to position [0, 0]
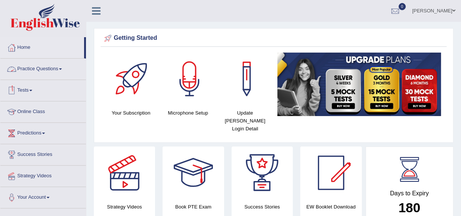
click at [53, 61] on link "Practice Questions" at bounding box center [43, 68] width 86 height 19
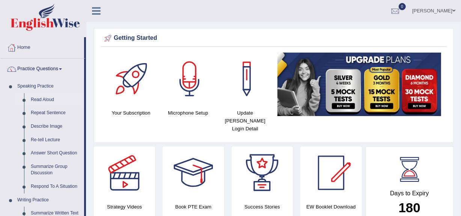
click at [41, 98] on link "Read Aloud" at bounding box center [55, 100] width 57 height 14
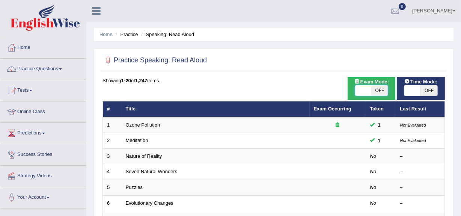
click at [368, 94] on span at bounding box center [363, 90] width 17 height 11
checkbox input "true"
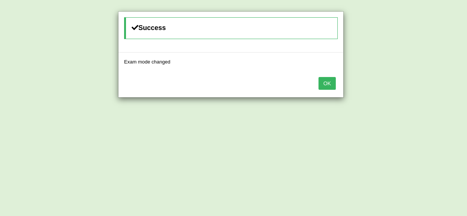
click at [329, 81] on button "OK" at bounding box center [326, 83] width 17 height 13
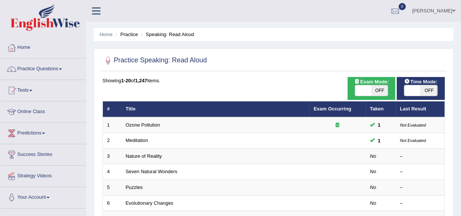
click at [383, 60] on div at bounding box center [274, 60] width 343 height 15
click at [366, 89] on span at bounding box center [363, 90] width 17 height 11
checkbox input "true"
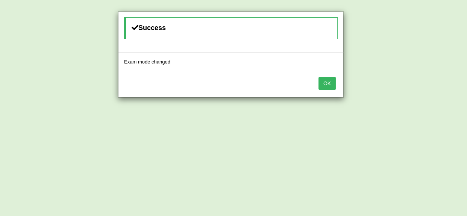
click at [325, 80] on button "OK" at bounding box center [326, 83] width 17 height 13
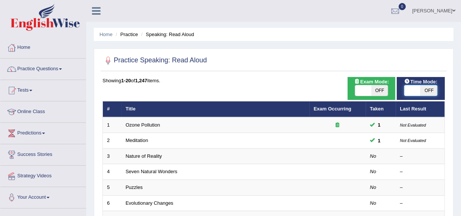
click at [411, 91] on span at bounding box center [413, 90] width 17 height 11
checkbox input "true"
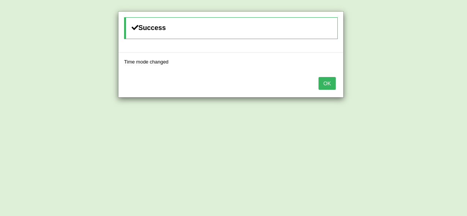
click at [328, 86] on button "OK" at bounding box center [326, 83] width 17 height 13
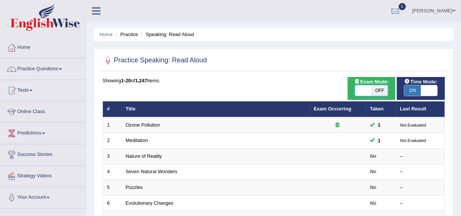
click at [368, 94] on span at bounding box center [363, 90] width 17 height 11
checkbox input "true"
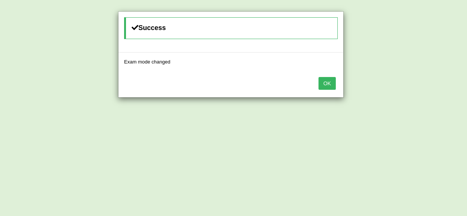
click at [328, 79] on button "OK" at bounding box center [326, 83] width 17 height 13
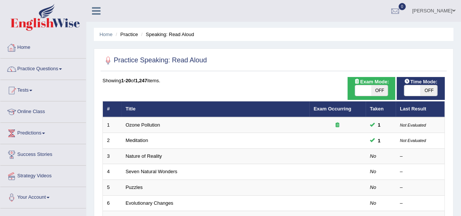
click at [25, 45] on link "Home" at bounding box center [43, 46] width 86 height 19
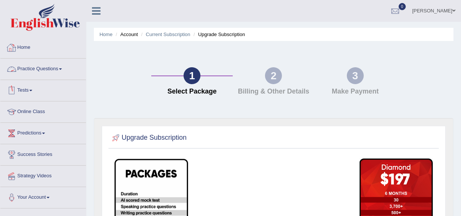
click at [23, 48] on link "Home" at bounding box center [43, 46] width 86 height 19
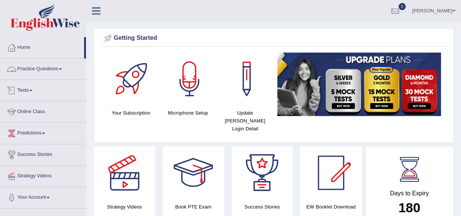
click at [47, 71] on link "Practice Questions" at bounding box center [43, 68] width 86 height 19
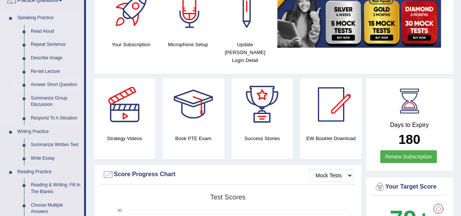
scroll to position [69, 0]
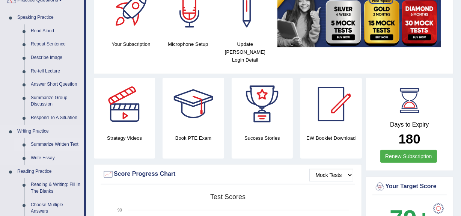
click at [41, 148] on link "Summarize Written Text" at bounding box center [55, 145] width 57 height 14
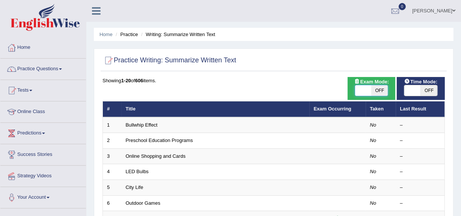
click at [361, 92] on span at bounding box center [363, 90] width 17 height 11
checkbox input "true"
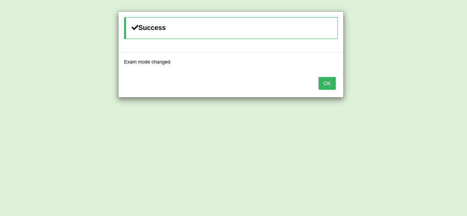
click at [324, 80] on button "OK" at bounding box center [326, 83] width 17 height 13
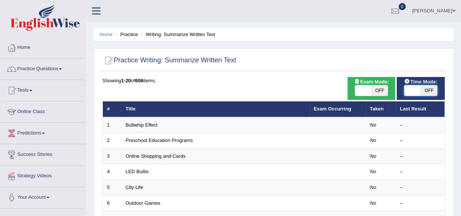
click at [410, 91] on span at bounding box center [413, 90] width 17 height 11
checkbox input "true"
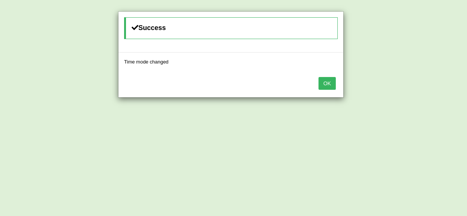
click at [325, 88] on button "OK" at bounding box center [326, 83] width 17 height 13
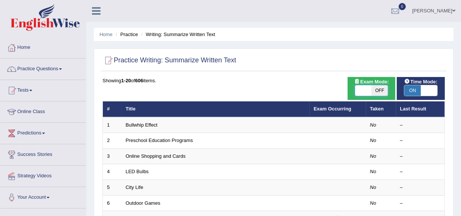
click at [363, 86] on span at bounding box center [363, 90] width 17 height 11
click at [362, 88] on span at bounding box center [363, 90] width 17 height 11
checkbox input "true"
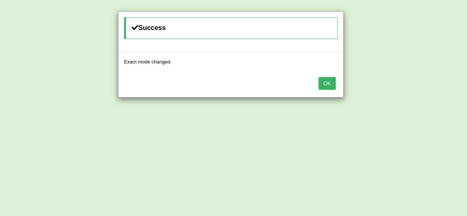
click at [330, 82] on button "OK" at bounding box center [326, 83] width 17 height 13
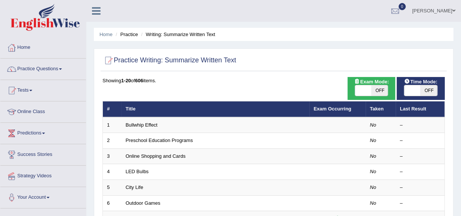
click at [384, 87] on span "OFF" at bounding box center [380, 90] width 17 height 11
checkbox input "true"
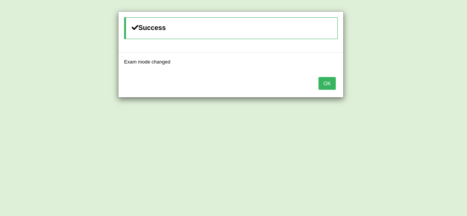
click at [330, 85] on button "OK" at bounding box center [326, 83] width 17 height 13
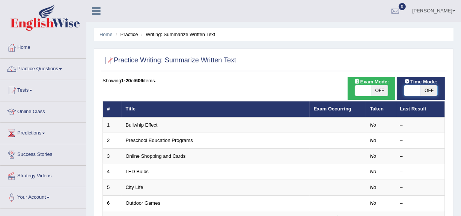
click at [413, 90] on span at bounding box center [413, 90] width 17 height 11
checkbox input "true"
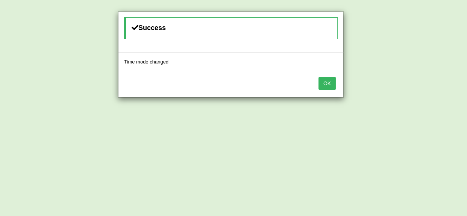
click at [327, 85] on button "OK" at bounding box center [326, 83] width 17 height 13
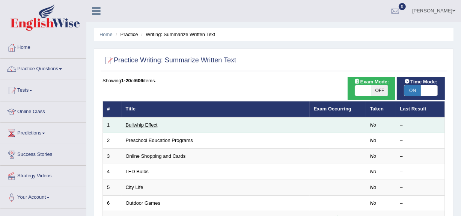
click at [145, 124] on link "Bullwhip Effect" at bounding box center [142, 125] width 32 height 6
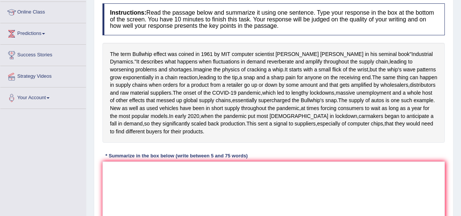
scroll to position [100, 0]
drag, startPoint x: 110, startPoint y: 54, endPoint x: 115, endPoint y: 53, distance: 5.2
click at [115, 53] on span "The" at bounding box center [114, 54] width 9 height 8
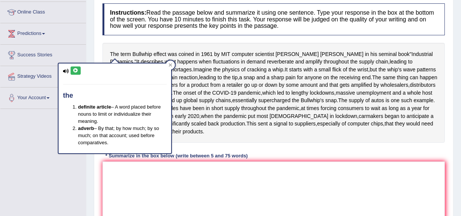
drag, startPoint x: 115, startPoint y: 53, endPoint x: 145, endPoint y: 60, distance: 30.7
click at [145, 60] on div "the definite article – A word placed before nouns to limit or individualize the…" at bounding box center [115, 106] width 114 height 96
click at [170, 64] on icon at bounding box center [171, 65] width 4 height 4
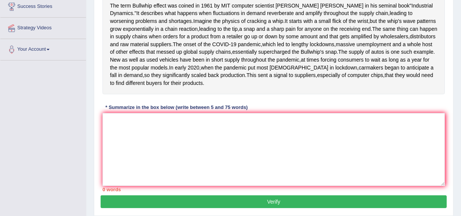
scroll to position [148, 0]
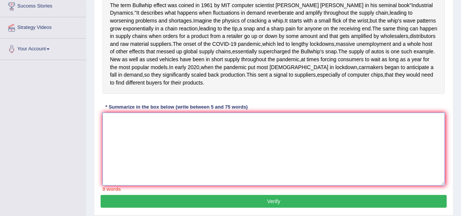
click at [154, 168] on textarea at bounding box center [274, 149] width 343 height 73
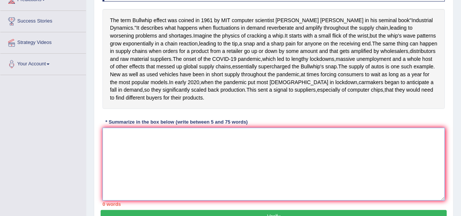
scroll to position [133, 0]
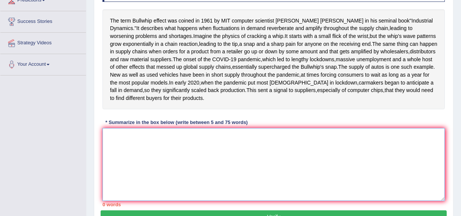
type textarea "R"
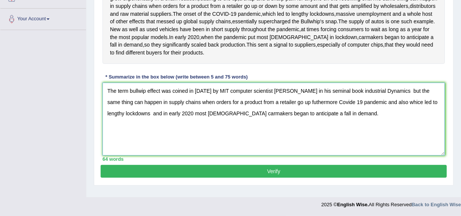
scroll to position [203, 0]
type textarea "The term bullwip effect was coined in 1961 by MIT computer scientist Jay Forres…"
click at [291, 178] on button "Verify" at bounding box center [274, 171] width 346 height 13
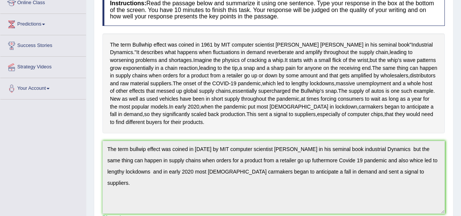
scroll to position [0, 0]
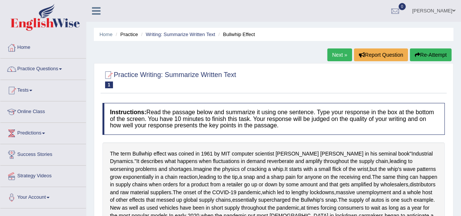
click at [60, 71] on link "Practice Questions" at bounding box center [43, 68] width 86 height 19
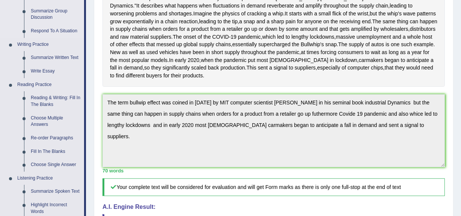
scroll to position [157, 0]
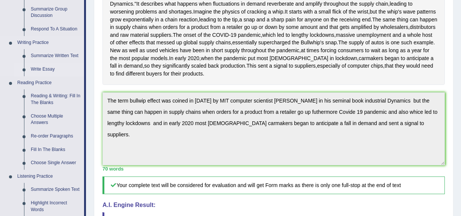
click at [41, 71] on link "Write Essay" at bounding box center [55, 70] width 57 height 14
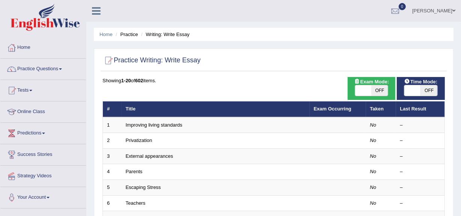
click at [358, 96] on div "ON OFF" at bounding box center [372, 90] width 34 height 11
click at [364, 89] on span at bounding box center [363, 90] width 17 height 11
checkbox input "true"
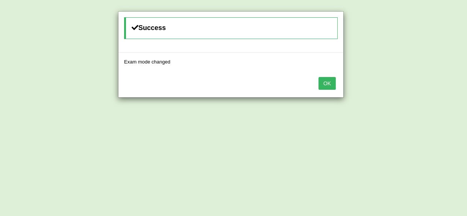
click at [330, 85] on button "OK" at bounding box center [326, 83] width 17 height 13
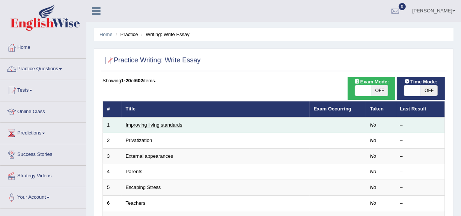
click at [162, 123] on link "Improving living standards" at bounding box center [154, 125] width 57 height 6
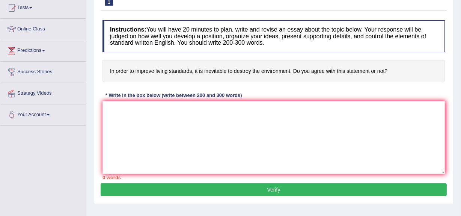
scroll to position [83, 0]
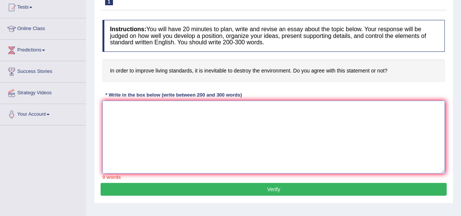
click at [193, 113] on textarea at bounding box center [274, 137] width 343 height 73
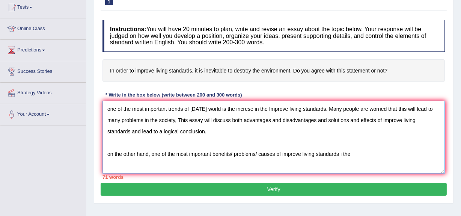
click at [108, 153] on textarea "one of the most important trends of [DATE] world is the increse in the Improve …" at bounding box center [274, 137] width 343 height 73
click at [109, 153] on textarea "one of the most important trends of [DATE] world is the increse in the Improve …" at bounding box center [274, 137] width 343 height 73
click at [359, 158] on textarea "one of the most important trends of [DATE] world is the increse in the Improve …" at bounding box center [274, 137] width 343 height 73
click at [110, 110] on textarea "one of the most important trends of [DATE] world is the increse in the Improve …" at bounding box center [274, 137] width 343 height 73
click at [364, 159] on textarea "One of the most important trends of [DATE] world is the increse in the Improve …" at bounding box center [274, 137] width 343 height 73
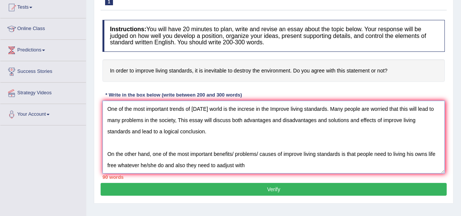
click at [221, 166] on textarea "One of the most important trends of [DATE] world is the increse in the Improve …" at bounding box center [274, 137] width 343 height 73
click at [254, 163] on textarea "One of the most important trends of [DATE] world is the increse in the Improve …" at bounding box center [274, 137] width 343 height 73
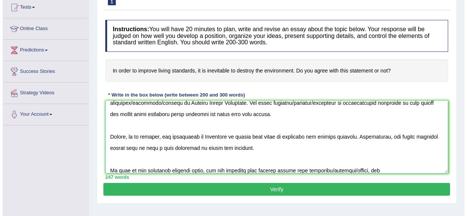
scroll to position [130, 0]
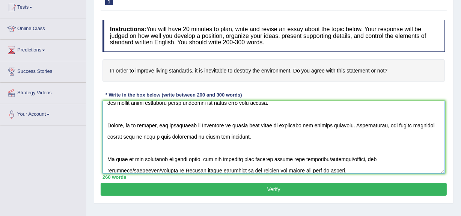
type textarea "One of the most important trends of [DATE] world is the increse in the Improve …"
click at [255, 190] on button "Verify" at bounding box center [274, 189] width 346 height 13
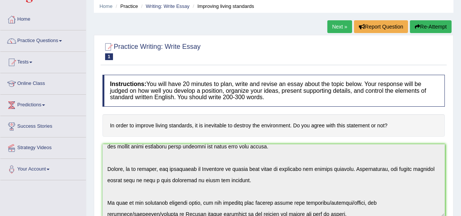
scroll to position [0, 0]
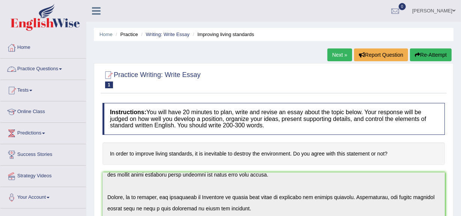
click at [22, 65] on link "Practice Questions" at bounding box center [43, 68] width 86 height 19
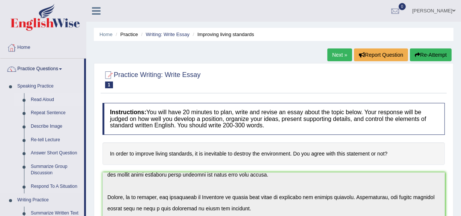
click at [32, 100] on link "Read Aloud" at bounding box center [55, 100] width 57 height 14
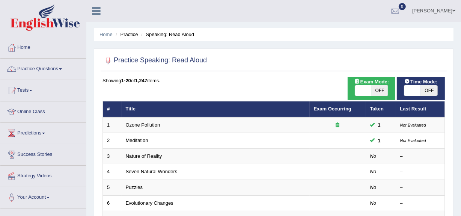
click at [360, 91] on span at bounding box center [363, 90] width 17 height 11
checkbox input "true"
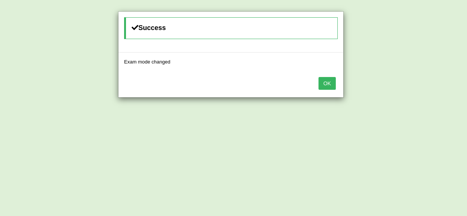
click at [329, 80] on button "OK" at bounding box center [326, 83] width 17 height 13
